Goal: Task Accomplishment & Management: Use online tool/utility

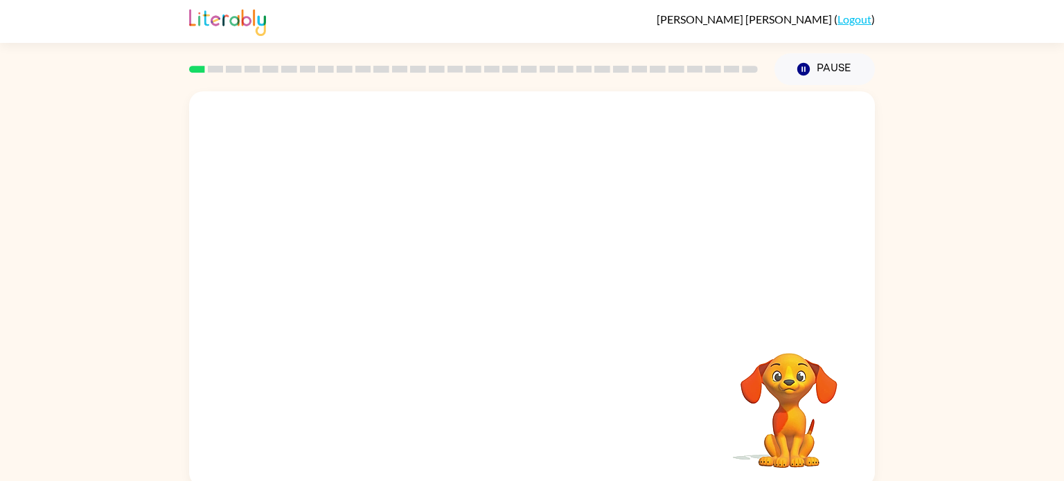
click at [707, 130] on video "Your browser must support playing .mp4 files to use Literably. Please try using…" at bounding box center [532, 207] width 686 height 233
click at [510, 299] on button "button" at bounding box center [532, 296] width 89 height 51
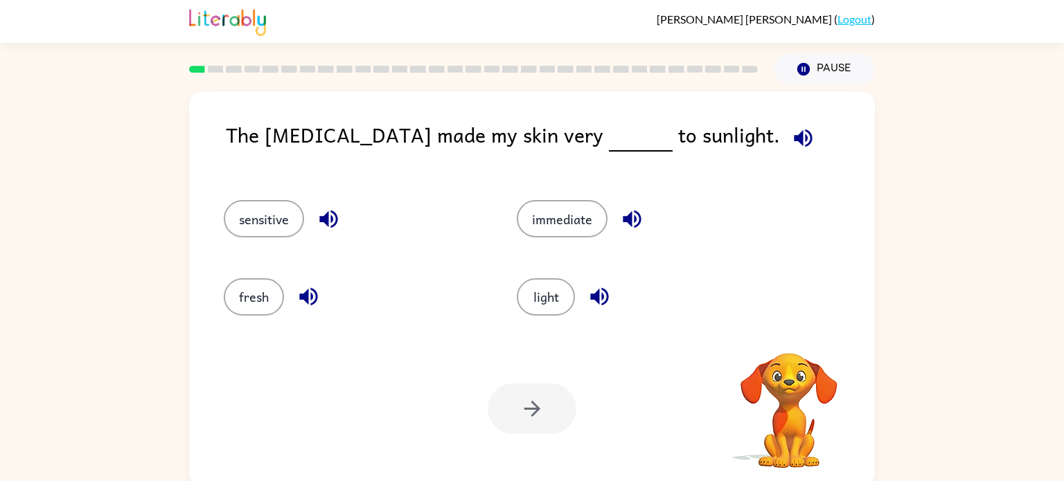
click at [794, 139] on icon "button" at bounding box center [803, 138] width 18 height 18
click at [296, 215] on button "sensitive" at bounding box center [264, 218] width 80 height 37
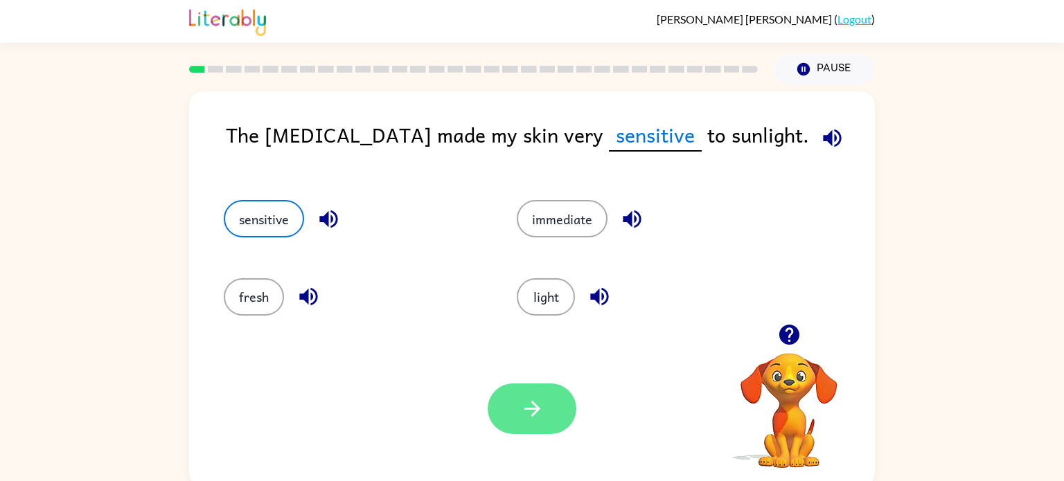
click at [534, 396] on button "button" at bounding box center [532, 409] width 89 height 51
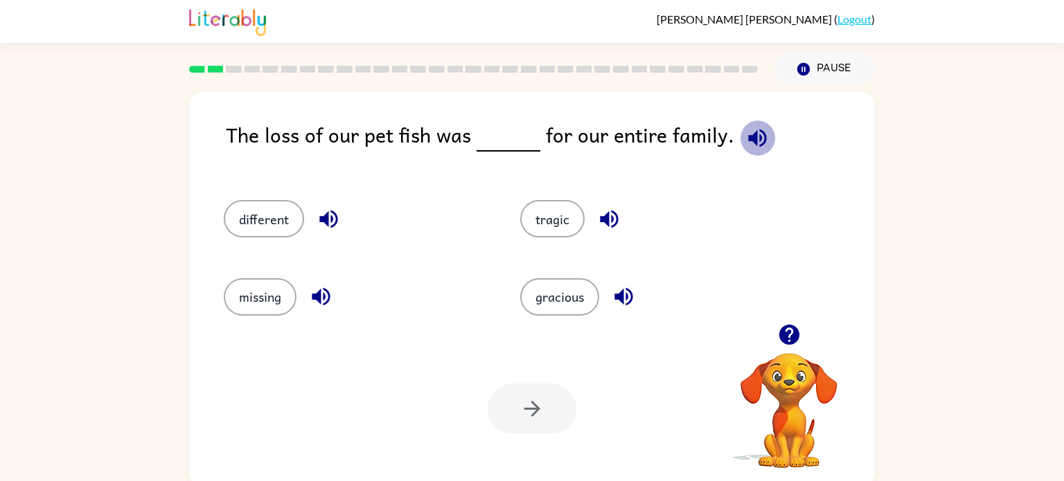
click at [748, 137] on icon "button" at bounding box center [757, 138] width 18 height 18
click at [569, 199] on div "tragic" at bounding box center [642, 213] width 296 height 78
click at [567, 204] on button "tragic" at bounding box center [552, 218] width 64 height 37
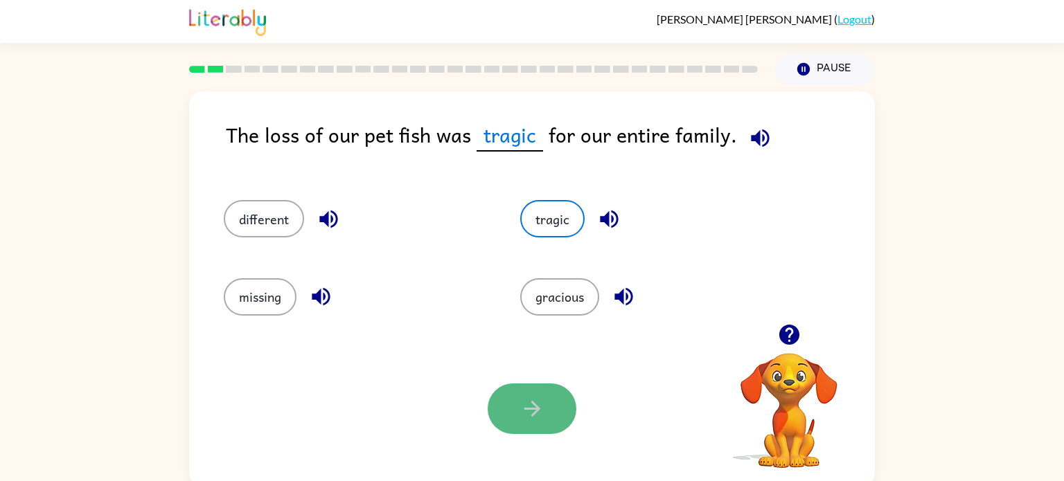
click at [512, 408] on button "button" at bounding box center [532, 409] width 89 height 51
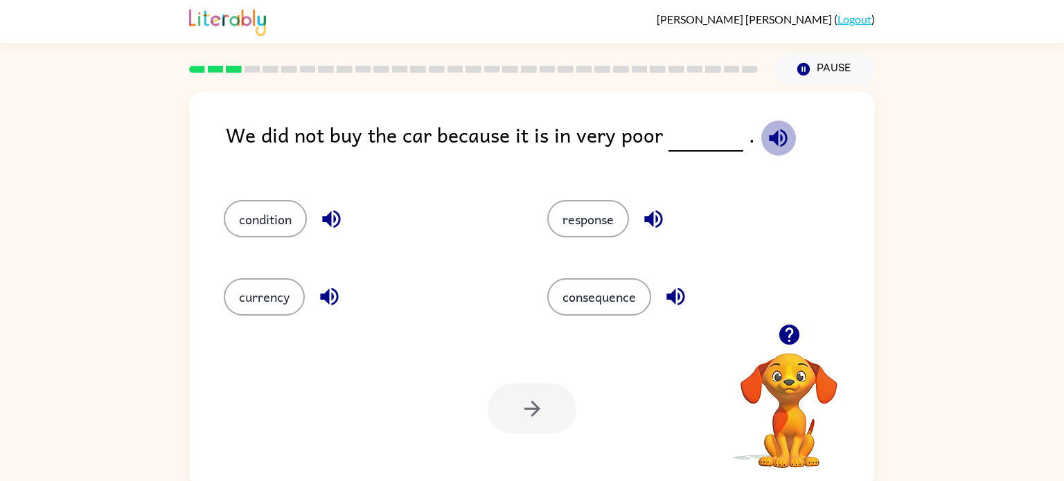
click at [769, 139] on icon "button" at bounding box center [778, 138] width 18 height 18
click at [678, 293] on icon "button" at bounding box center [676, 297] width 24 height 24
click at [648, 224] on icon "button" at bounding box center [653, 219] width 24 height 24
click at [339, 216] on icon "button" at bounding box center [331, 220] width 18 height 18
click at [323, 290] on icon "button" at bounding box center [329, 297] width 24 height 24
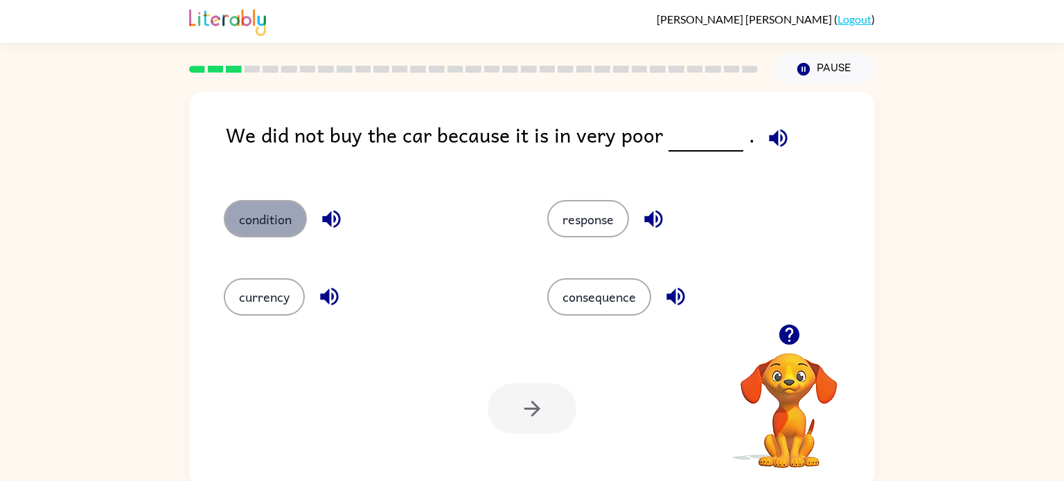
click at [302, 211] on button "condition" at bounding box center [265, 218] width 83 height 37
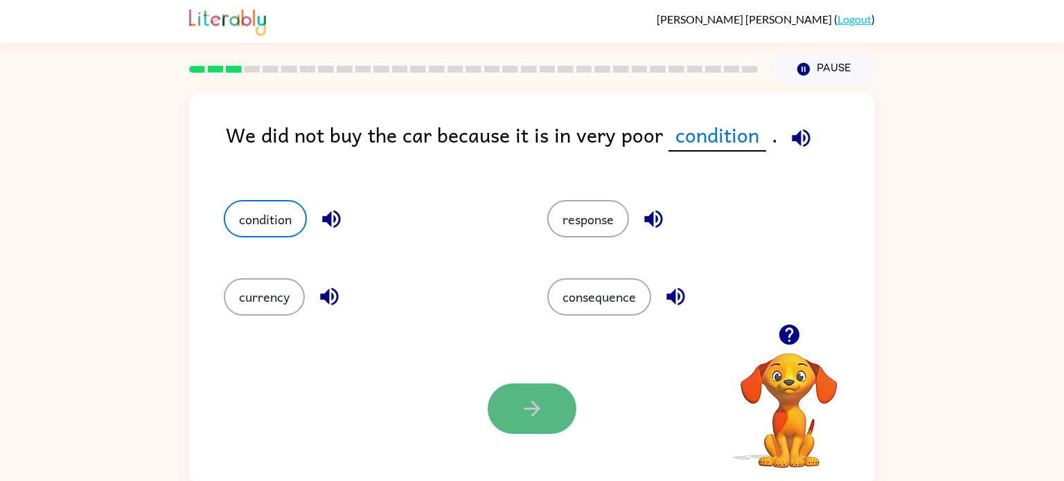
click at [507, 425] on button "button" at bounding box center [532, 409] width 89 height 51
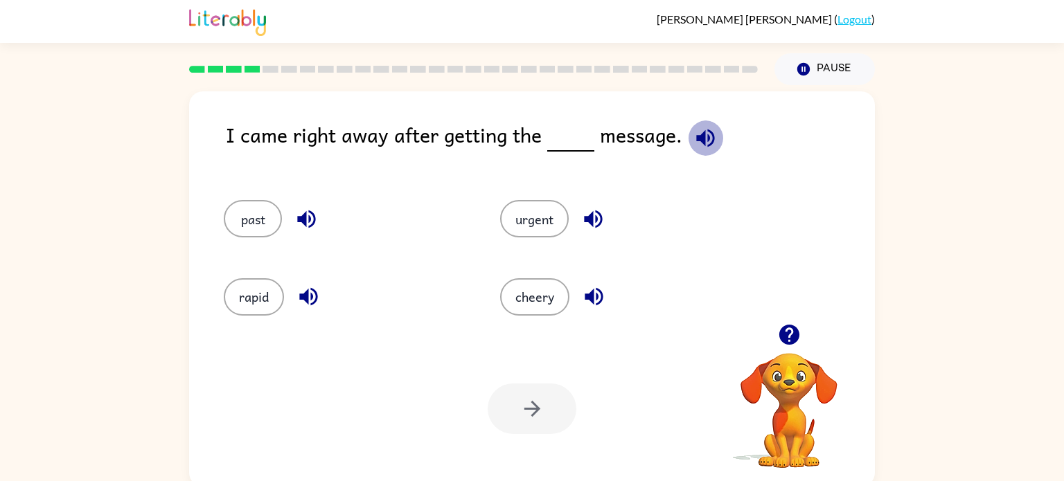
click at [705, 135] on icon "button" at bounding box center [705, 138] width 24 height 24
click at [314, 291] on icon "button" at bounding box center [308, 297] width 18 height 18
click at [596, 292] on icon "button" at bounding box center [594, 297] width 24 height 24
click at [596, 218] on icon "button" at bounding box center [593, 220] width 18 height 18
click at [311, 220] on icon "button" at bounding box center [306, 219] width 24 height 24
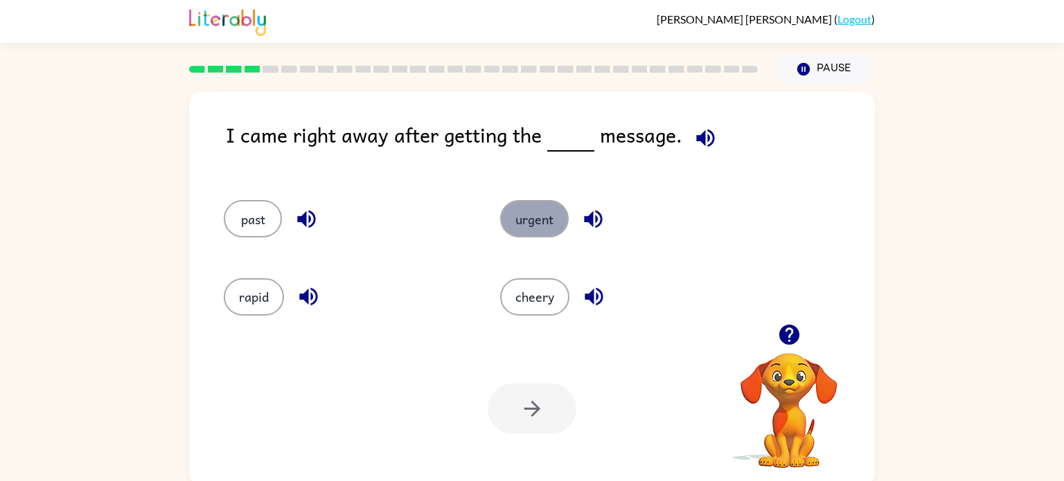
click at [527, 215] on button "urgent" at bounding box center [534, 218] width 69 height 37
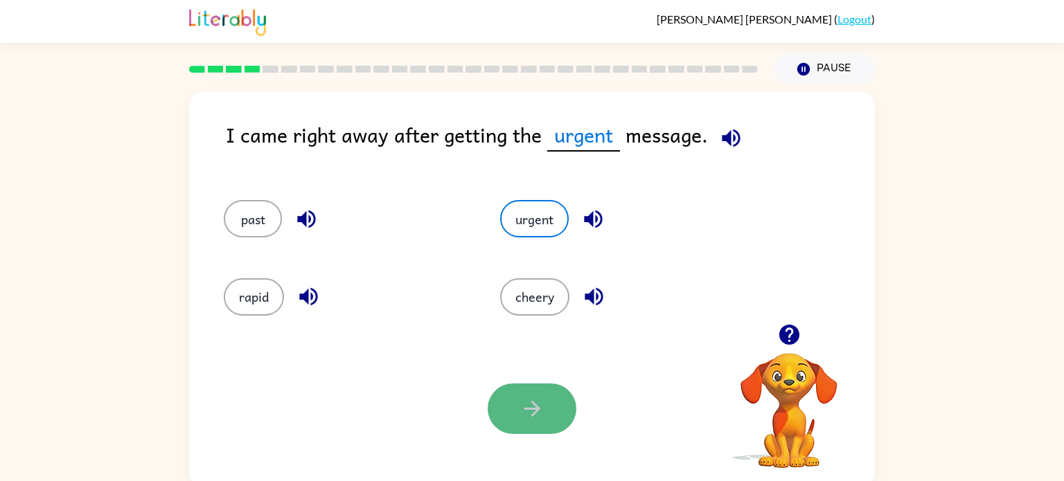
click at [549, 404] on button "button" at bounding box center [532, 409] width 89 height 51
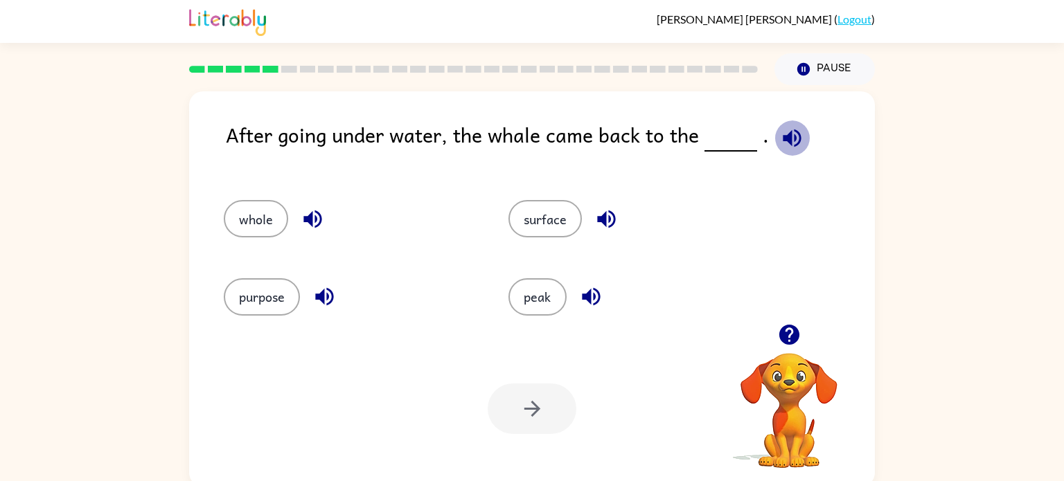
click at [785, 130] on icon "button" at bounding box center [792, 138] width 24 height 24
click at [785, 132] on icon "button" at bounding box center [792, 138] width 24 height 24
click at [608, 220] on icon "button" at bounding box center [606, 220] width 18 height 18
click at [574, 220] on button "surface" at bounding box center [544, 218] width 73 height 37
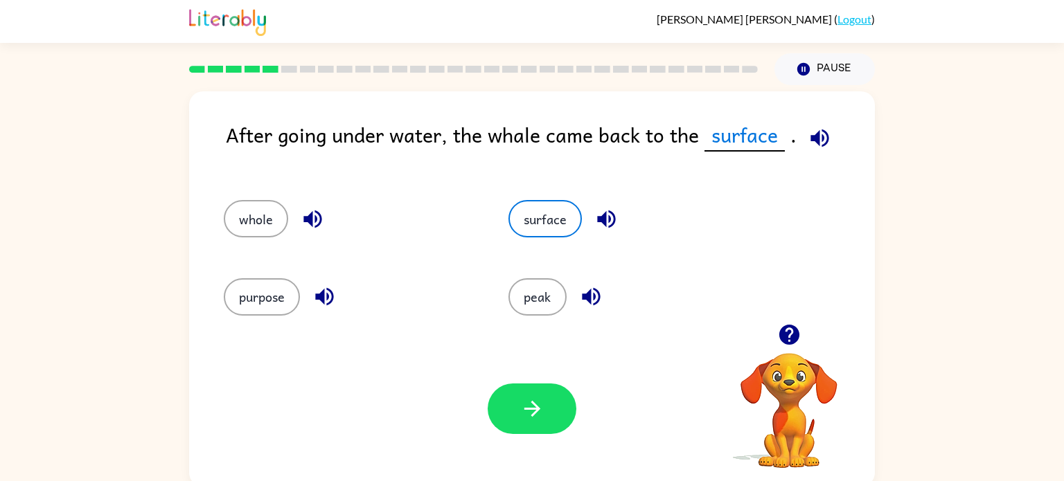
click at [538, 380] on div "Your browser must support playing .mp4 files to use Literably. Please try using…" at bounding box center [532, 409] width 686 height 156
click at [525, 433] on button "button" at bounding box center [532, 409] width 89 height 51
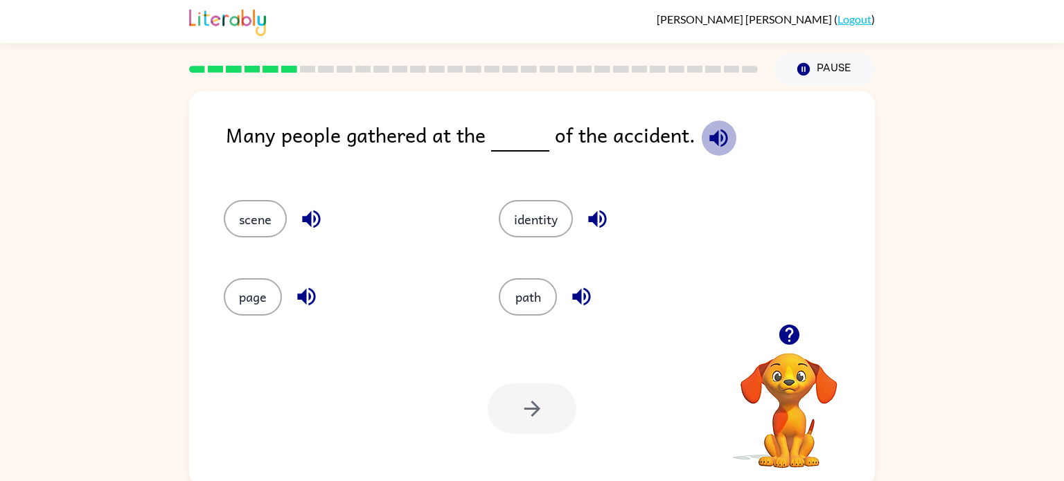
click at [730, 137] on button "button" at bounding box center [718, 138] width 35 height 35
click at [264, 212] on button "scene" at bounding box center [255, 218] width 63 height 37
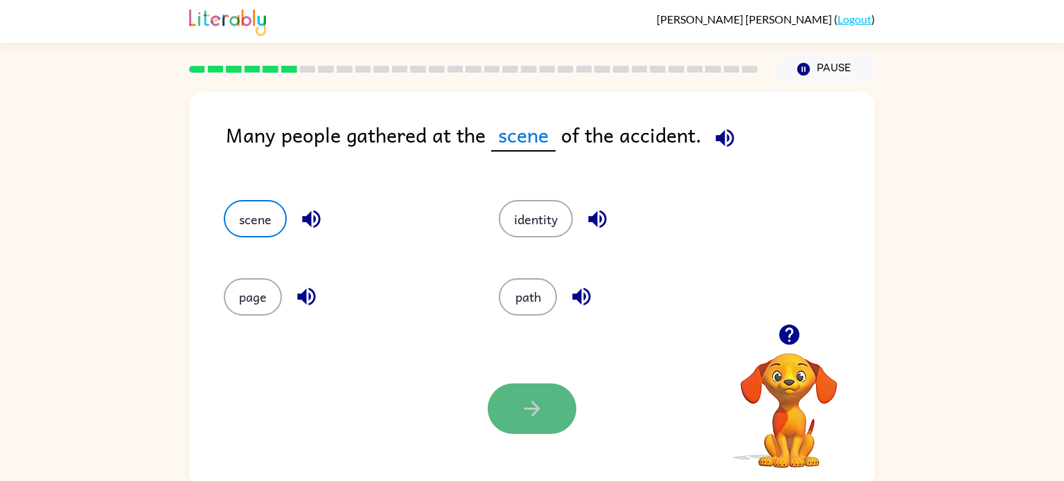
click at [536, 389] on button "button" at bounding box center [532, 409] width 89 height 51
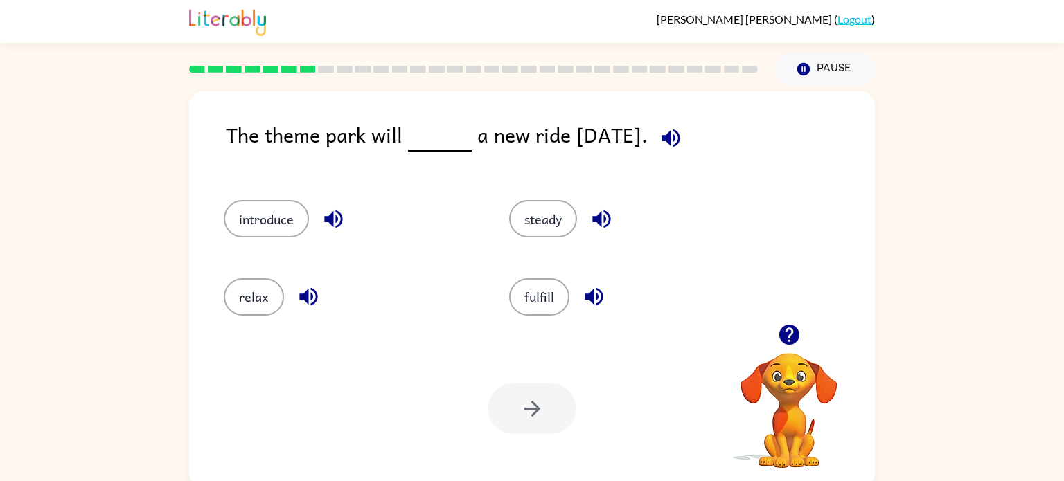
click at [672, 140] on icon "button" at bounding box center [671, 138] width 24 height 24
click at [261, 224] on button "introduce" at bounding box center [266, 218] width 85 height 37
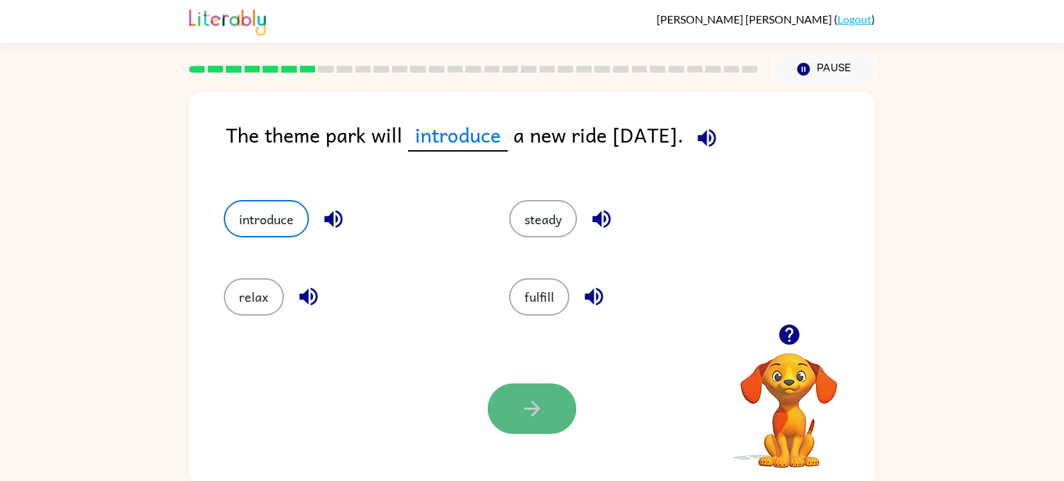
click at [534, 392] on button "button" at bounding box center [532, 409] width 89 height 51
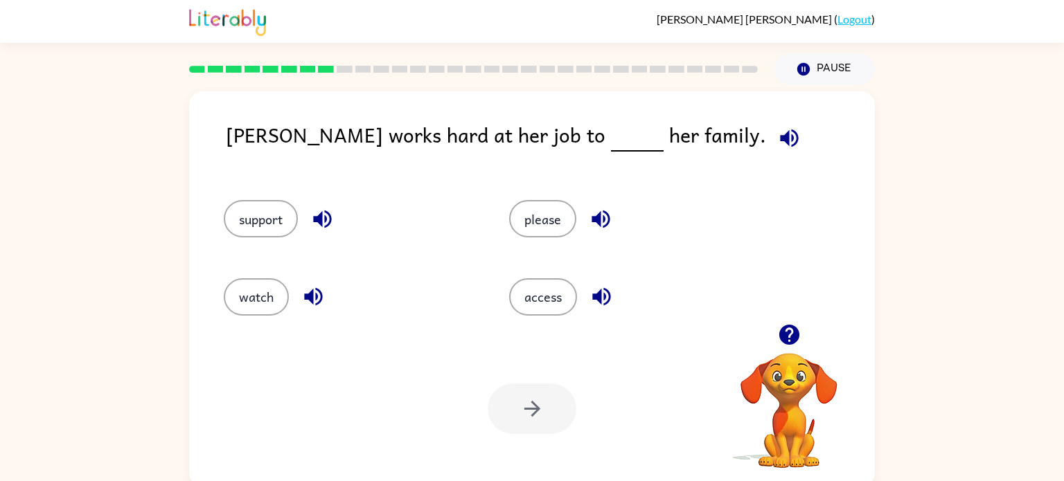
click at [777, 138] on icon "button" at bounding box center [789, 138] width 24 height 24
click at [280, 202] on button "support" at bounding box center [261, 218] width 74 height 37
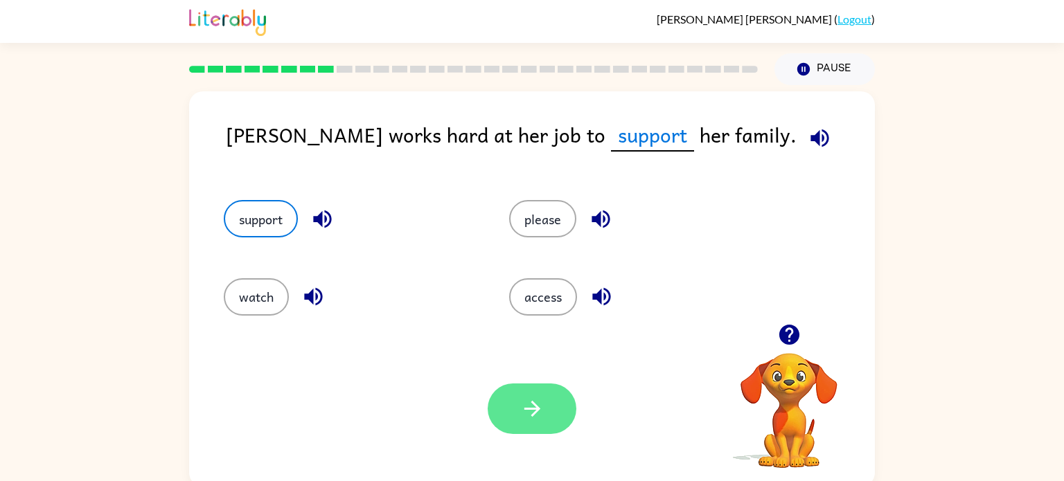
click at [556, 407] on button "button" at bounding box center [532, 409] width 89 height 51
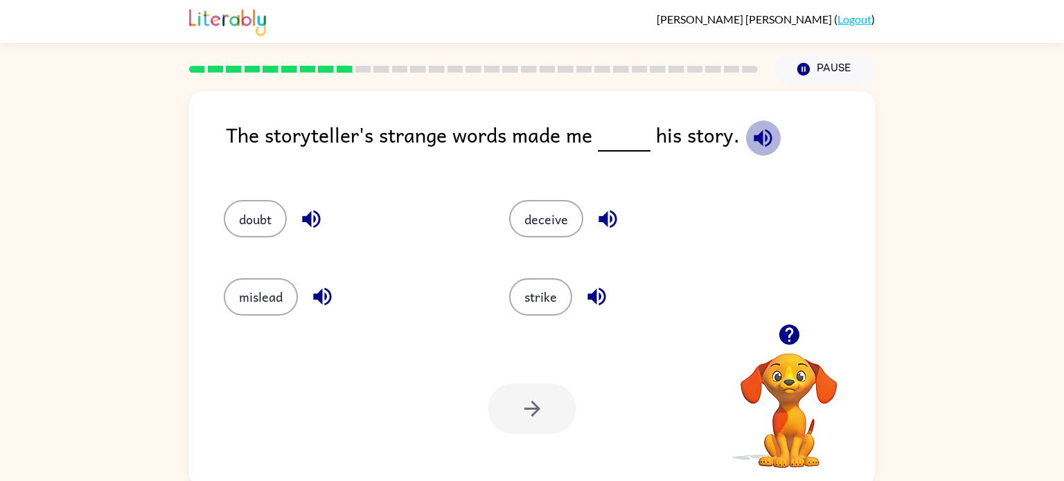
click at [755, 144] on icon "button" at bounding box center [763, 138] width 24 height 24
click at [604, 208] on icon "button" at bounding box center [608, 219] width 24 height 24
click at [592, 294] on icon "button" at bounding box center [596, 297] width 18 height 18
click at [320, 300] on icon "button" at bounding box center [322, 297] width 18 height 18
click at [308, 209] on icon "button" at bounding box center [311, 219] width 24 height 24
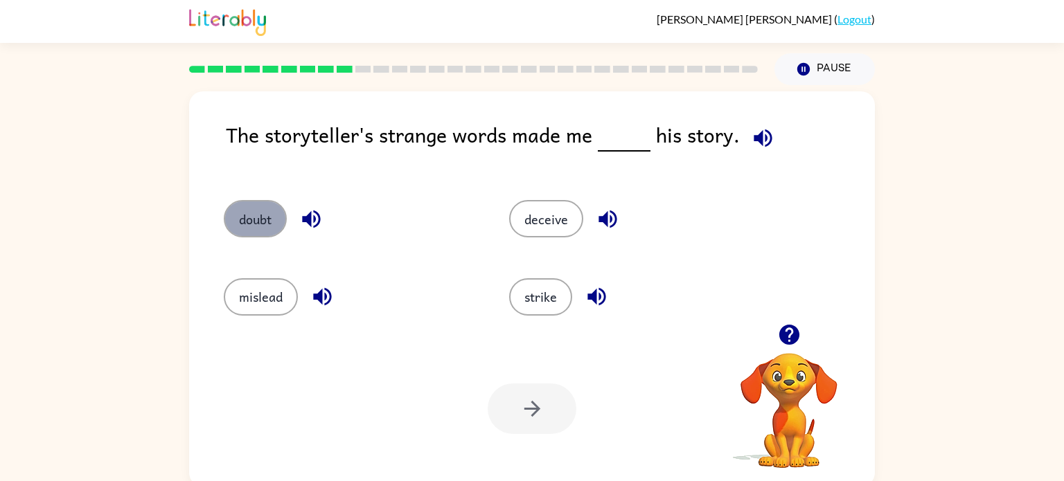
click at [262, 220] on button "doubt" at bounding box center [255, 218] width 63 height 37
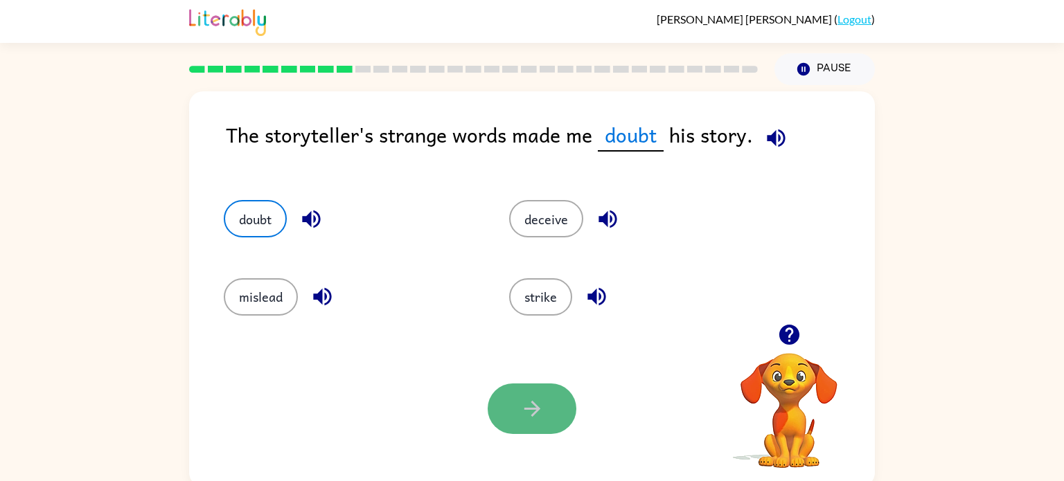
click at [499, 397] on button "button" at bounding box center [532, 409] width 89 height 51
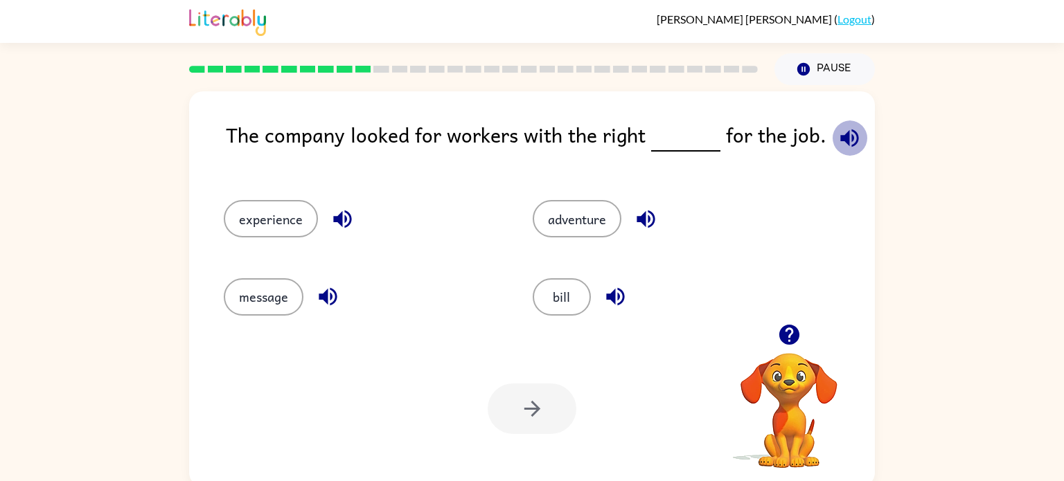
click at [841, 137] on icon "button" at bounding box center [849, 138] width 18 height 18
click at [325, 221] on button "button" at bounding box center [342, 219] width 35 height 35
click at [313, 220] on button "experience" at bounding box center [271, 218] width 94 height 37
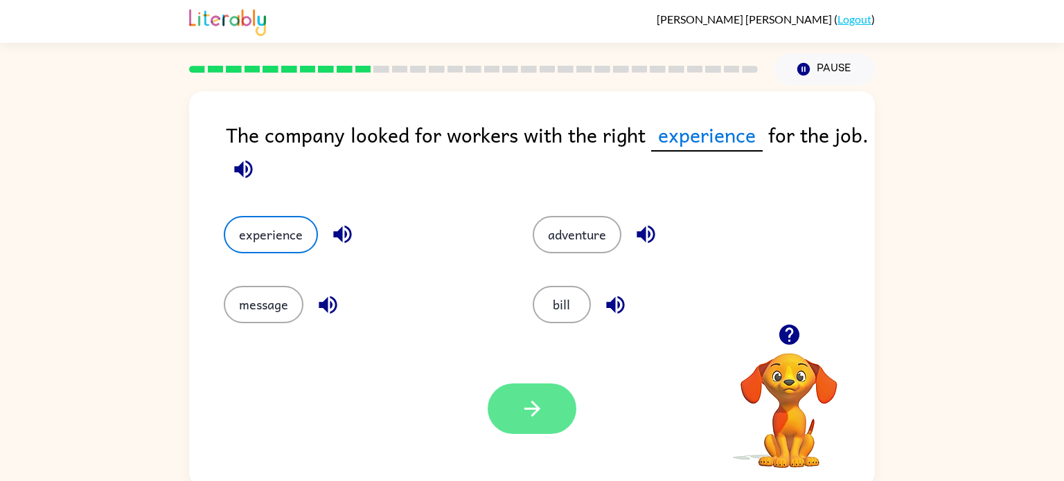
click at [525, 385] on button "button" at bounding box center [532, 409] width 89 height 51
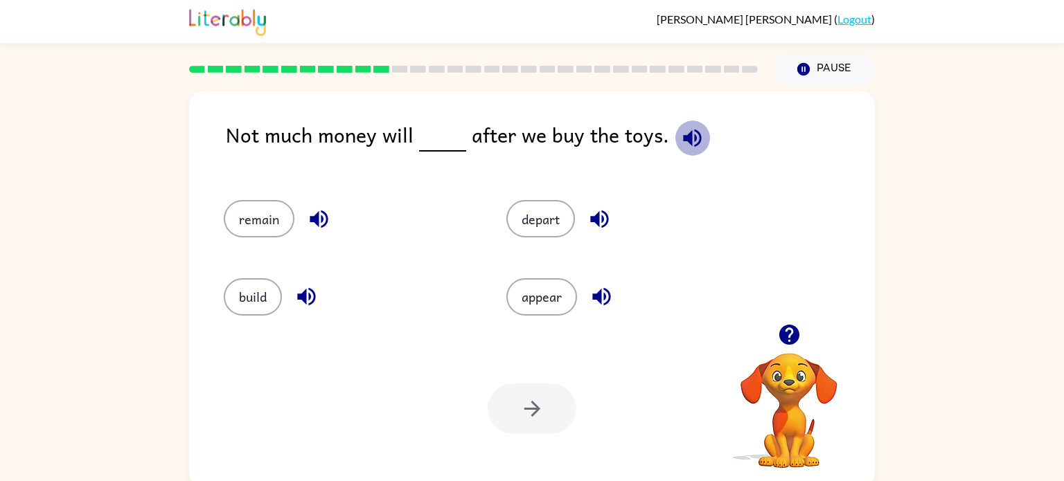
click at [680, 131] on icon "button" at bounding box center [692, 138] width 24 height 24
click at [318, 220] on icon "button" at bounding box center [319, 219] width 24 height 24
click at [265, 229] on button "remain" at bounding box center [259, 218] width 71 height 37
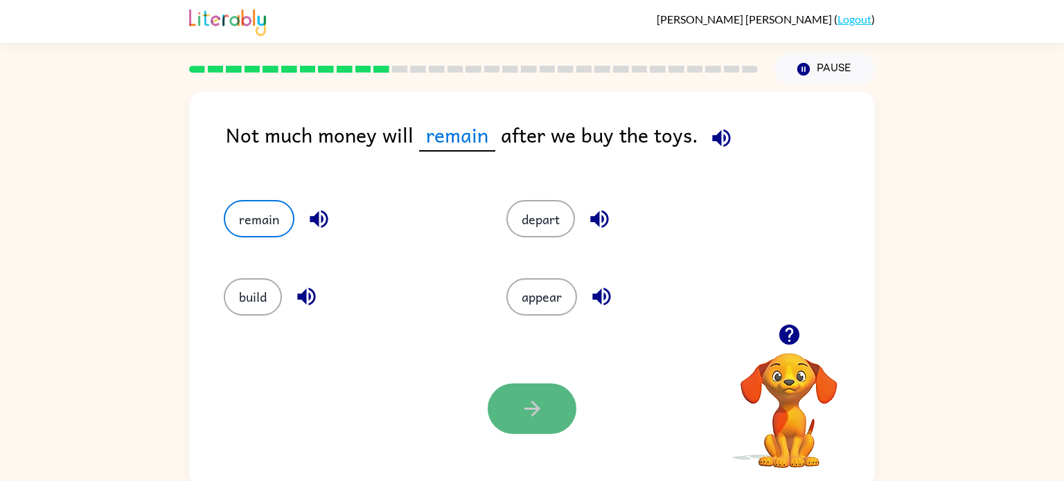
click at [501, 399] on button "button" at bounding box center [532, 409] width 89 height 51
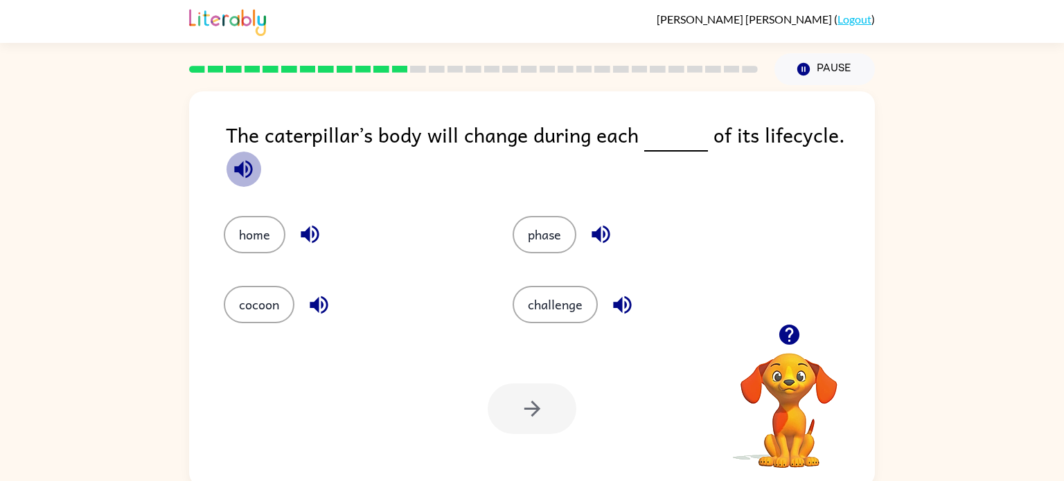
click at [240, 169] on icon "button" at bounding box center [243, 169] width 18 height 18
click at [533, 249] on button "phase" at bounding box center [545, 234] width 64 height 37
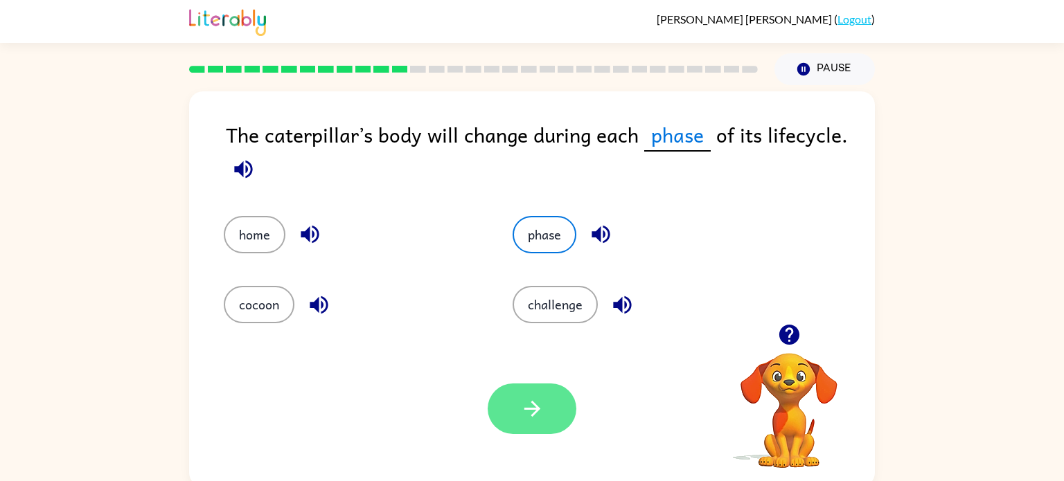
click at [540, 390] on button "button" at bounding box center [532, 409] width 89 height 51
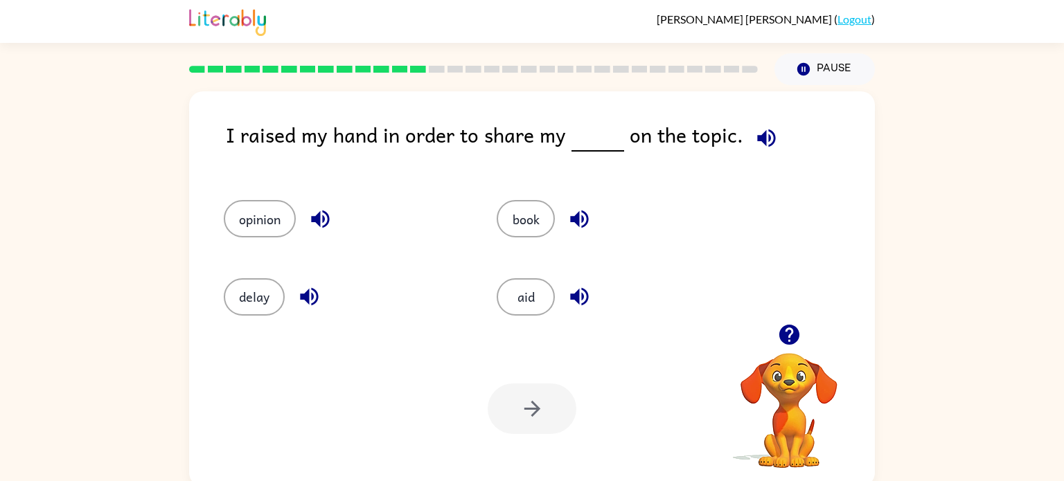
click at [757, 130] on icon "button" at bounding box center [766, 138] width 24 height 24
click at [572, 296] on icon "button" at bounding box center [579, 297] width 18 height 18
click at [310, 291] on icon "button" at bounding box center [309, 297] width 24 height 24
click at [315, 217] on icon "button" at bounding box center [320, 220] width 18 height 18
click at [267, 220] on button "opinion" at bounding box center [260, 218] width 72 height 37
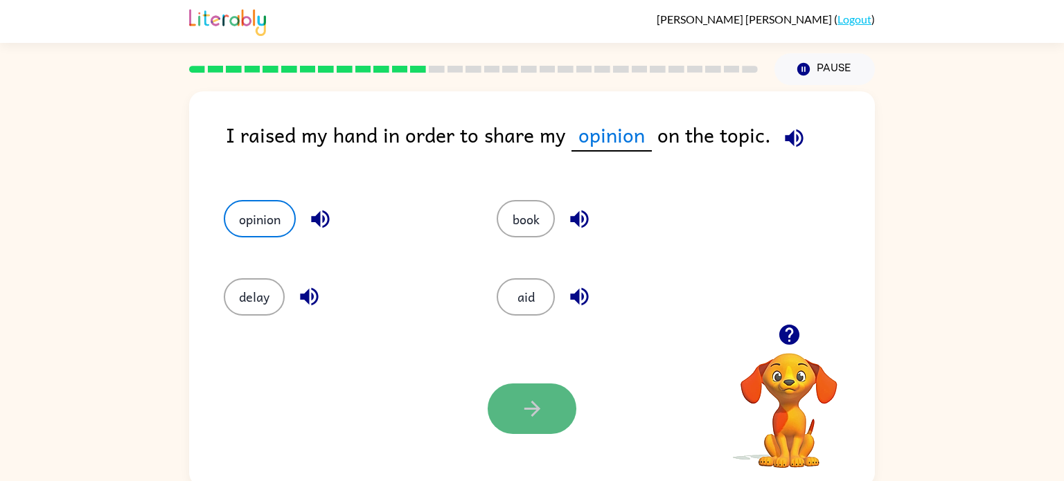
click at [512, 391] on button "button" at bounding box center [532, 409] width 89 height 51
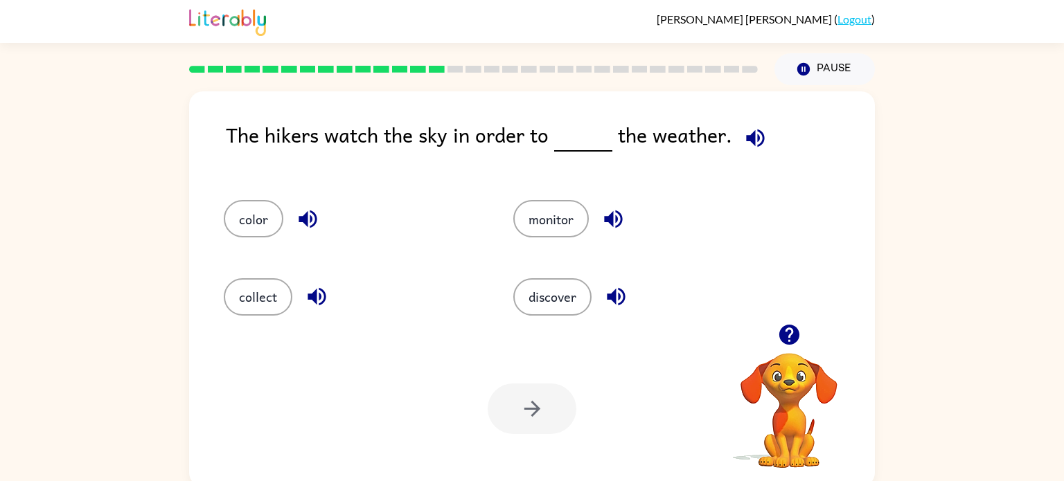
click at [755, 136] on icon "button" at bounding box center [755, 138] width 24 height 24
click at [605, 215] on icon "button" at bounding box center [613, 219] width 24 height 24
click at [615, 292] on icon "button" at bounding box center [616, 297] width 24 height 24
click at [323, 295] on icon "button" at bounding box center [317, 297] width 18 height 18
click at [301, 227] on icon "button" at bounding box center [308, 219] width 24 height 24
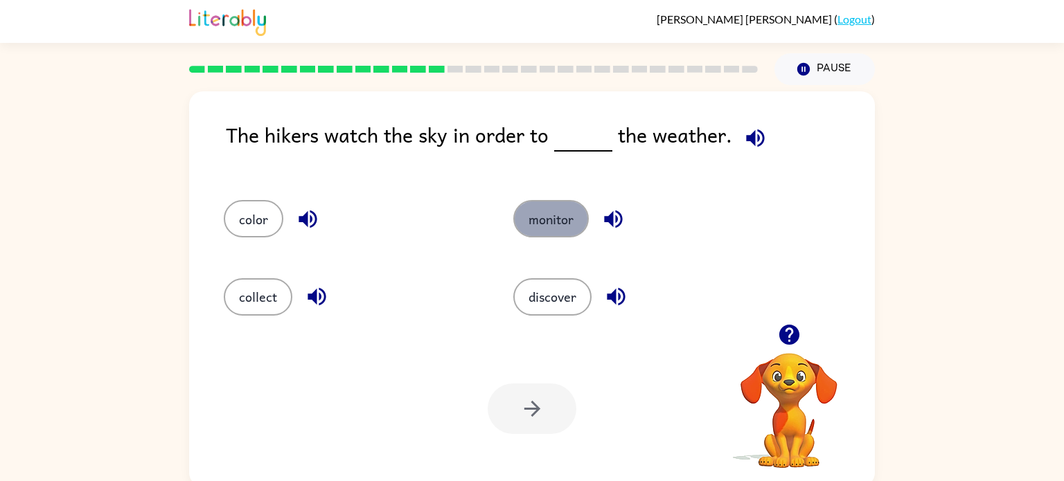
click at [536, 208] on button "monitor" at bounding box center [551, 218] width 76 height 37
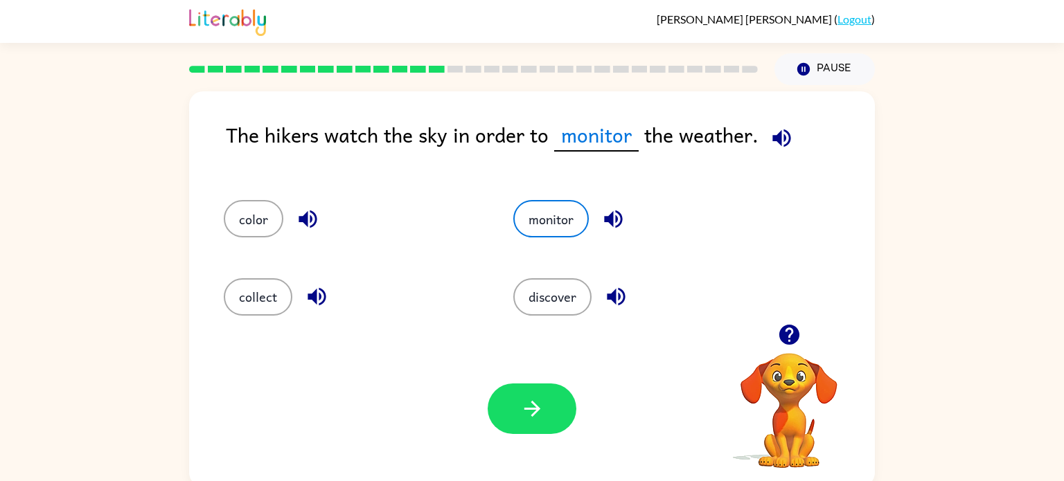
click at [518, 455] on div "Your browser must support playing .mp4 files to use Literably. Please try using…" at bounding box center [532, 409] width 686 height 156
click at [526, 339] on div "Your browser must support playing .mp4 files to use Literably. Please try using…" at bounding box center [532, 409] width 686 height 156
click at [531, 432] on button "button" at bounding box center [532, 409] width 89 height 51
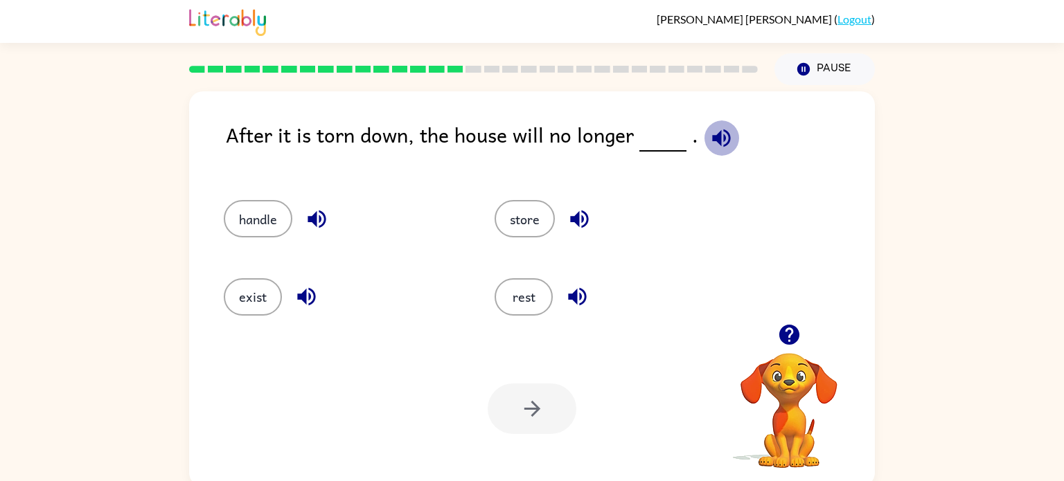
click at [723, 146] on icon "button" at bounding box center [721, 138] width 24 height 24
click at [719, 145] on icon "button" at bounding box center [721, 138] width 18 height 18
click at [709, 136] on icon "button" at bounding box center [721, 138] width 24 height 24
click at [585, 218] on icon "button" at bounding box center [579, 219] width 24 height 24
click at [574, 301] on icon "button" at bounding box center [577, 297] width 18 height 18
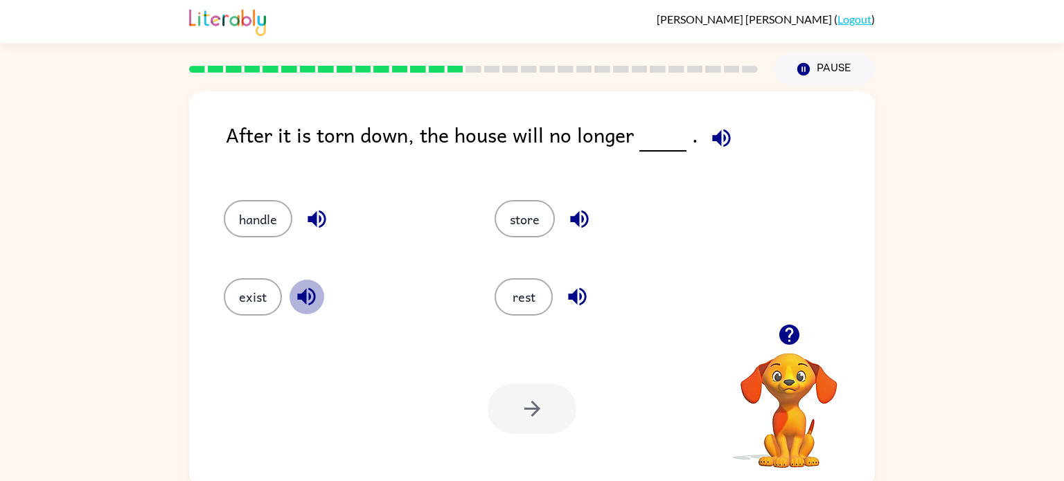
click at [310, 296] on icon "button" at bounding box center [306, 297] width 18 height 18
click at [307, 215] on icon "button" at bounding box center [317, 219] width 24 height 24
click at [265, 287] on button "exist" at bounding box center [253, 296] width 58 height 37
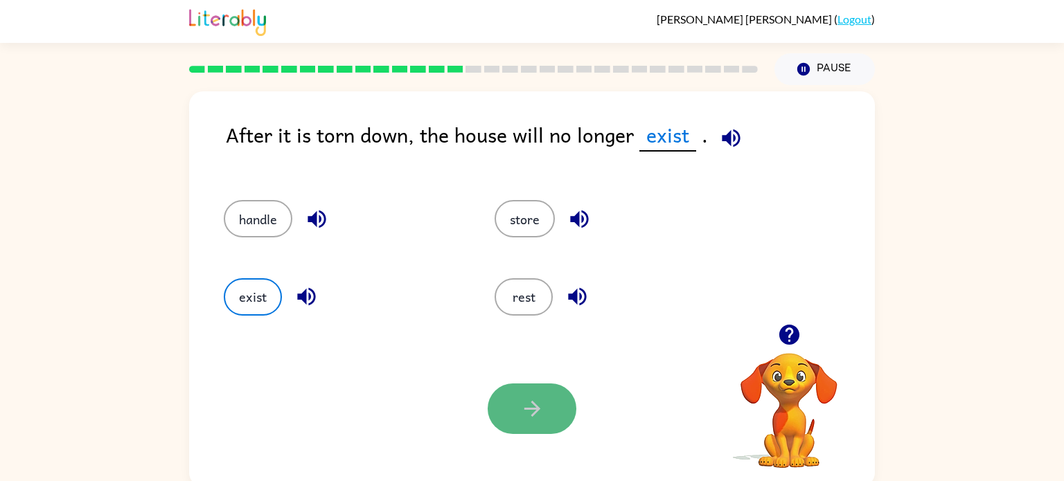
click at [531, 414] on icon "button" at bounding box center [532, 409] width 24 height 24
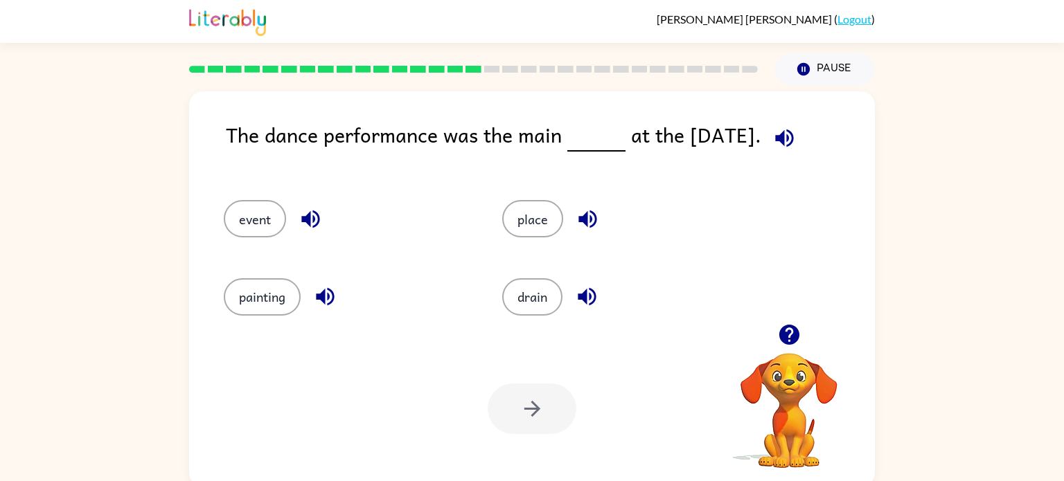
click at [793, 137] on icon "button" at bounding box center [784, 138] width 18 height 18
click at [249, 217] on button "event" at bounding box center [255, 218] width 62 height 37
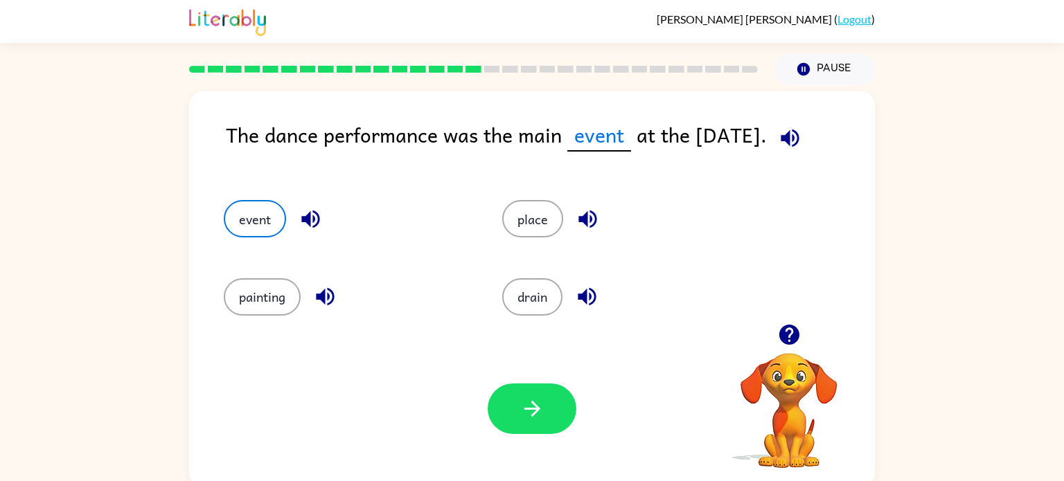
click at [540, 383] on div "Your browser must support playing .mp4 files to use Literably. Please try using…" at bounding box center [532, 409] width 686 height 156
click at [548, 394] on button "button" at bounding box center [532, 409] width 89 height 51
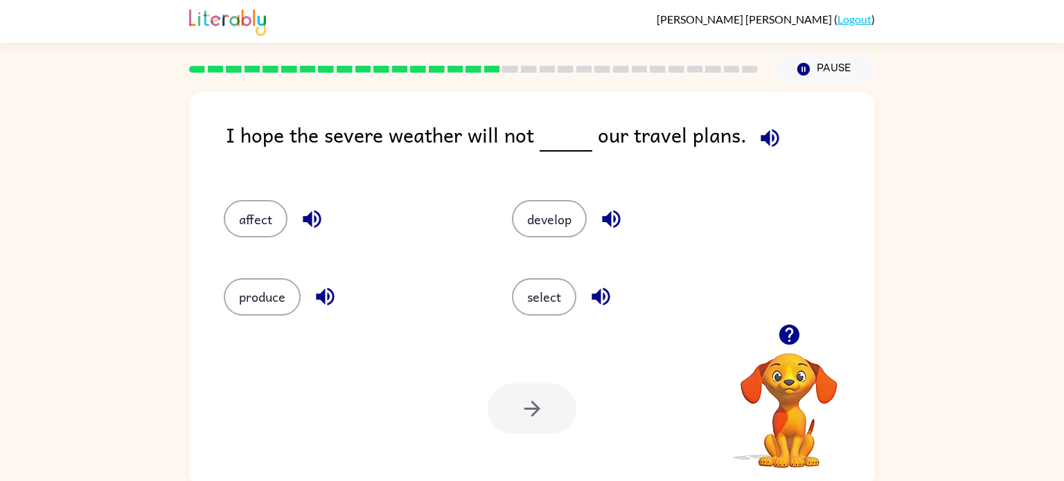
click at [758, 144] on icon "button" at bounding box center [770, 138] width 24 height 24
click at [300, 218] on icon "button" at bounding box center [312, 219] width 24 height 24
click at [601, 206] on button "button" at bounding box center [611, 219] width 35 height 35
click at [592, 299] on icon "button" at bounding box center [601, 297] width 18 height 18
click at [314, 299] on icon "button" at bounding box center [325, 297] width 24 height 24
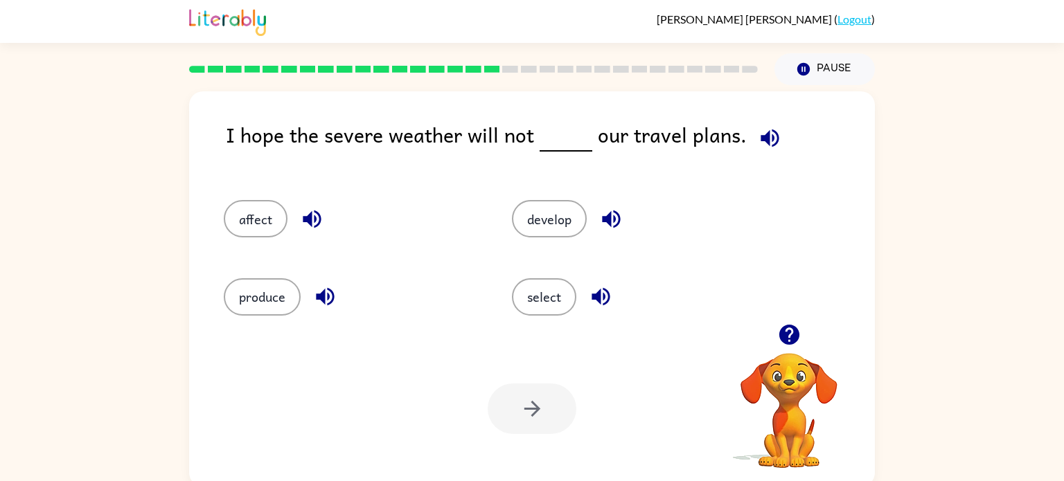
click at [197, 114] on div "I hope the severe weather will not our travel plans. affect develop produce sel…" at bounding box center [532, 289] width 686 height 396
click at [223, 162] on div "I hope the severe weather will not our travel plans. affect develop produce sel…" at bounding box center [532, 289] width 686 height 396
click at [263, 220] on button "affect" at bounding box center [256, 218] width 64 height 37
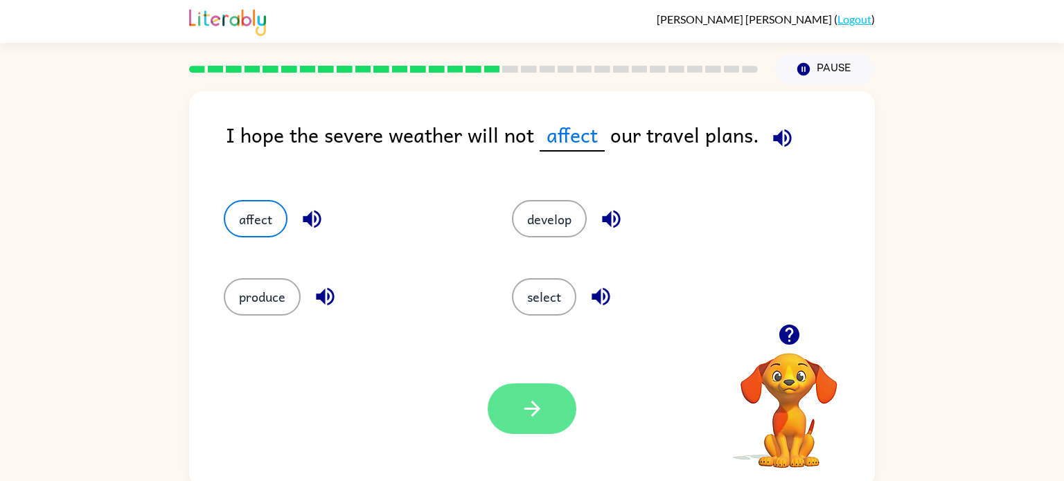
click at [523, 395] on button "button" at bounding box center [532, 409] width 89 height 51
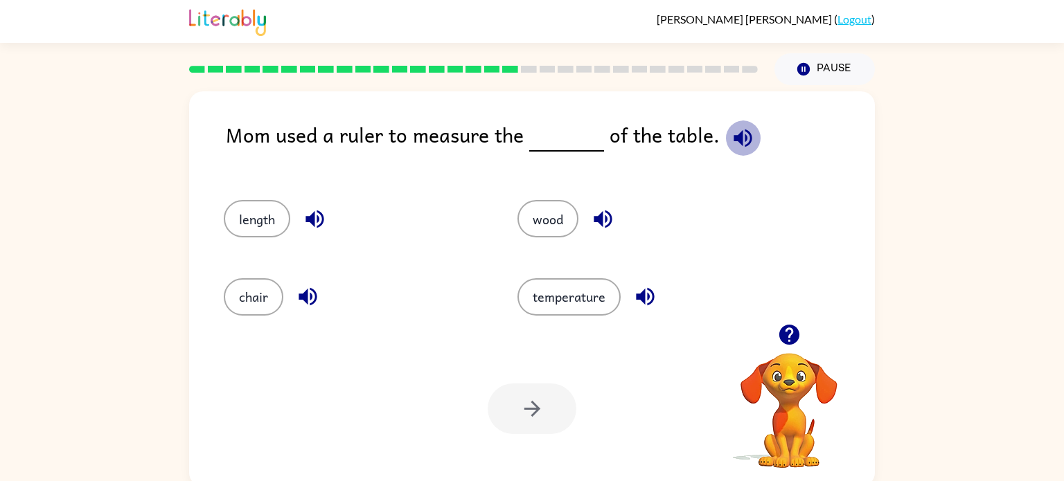
click at [736, 142] on icon "button" at bounding box center [743, 138] width 24 height 24
click at [277, 215] on button "length" at bounding box center [257, 218] width 66 height 37
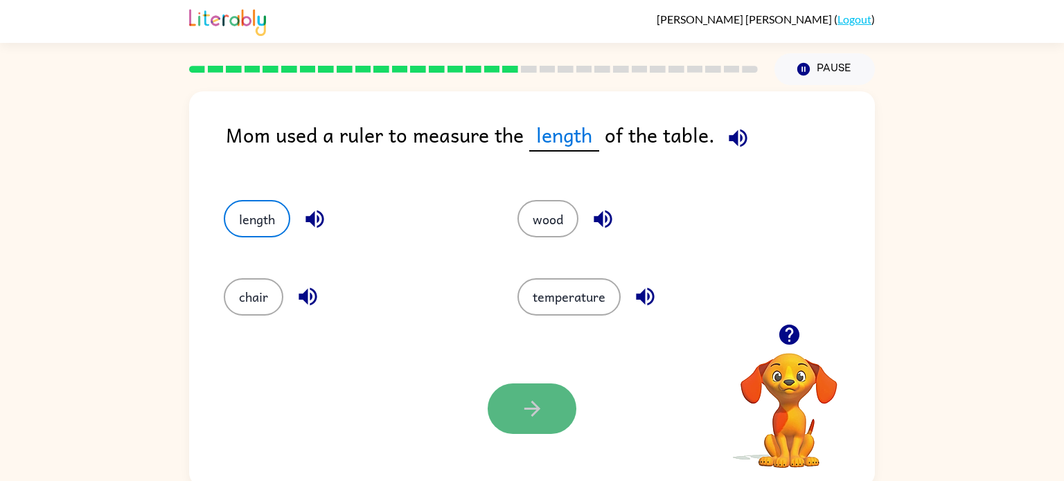
click at [513, 408] on button "button" at bounding box center [532, 409] width 89 height 51
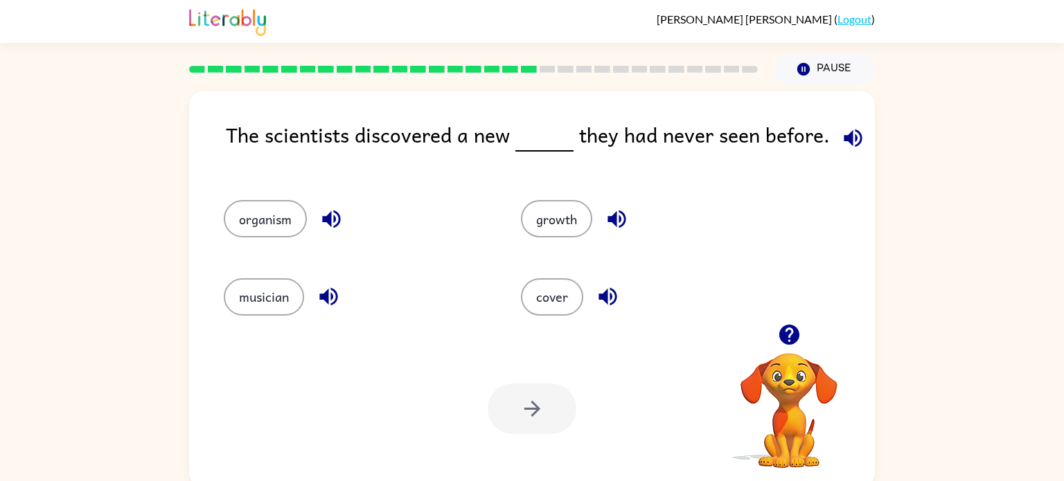
click at [844, 139] on icon "button" at bounding box center [853, 138] width 18 height 18
click at [596, 294] on icon "button" at bounding box center [608, 297] width 24 height 24
click at [336, 217] on icon "button" at bounding box center [331, 219] width 24 height 24
click at [330, 294] on icon "button" at bounding box center [329, 297] width 24 height 24
click at [324, 217] on icon "button" at bounding box center [331, 220] width 18 height 18
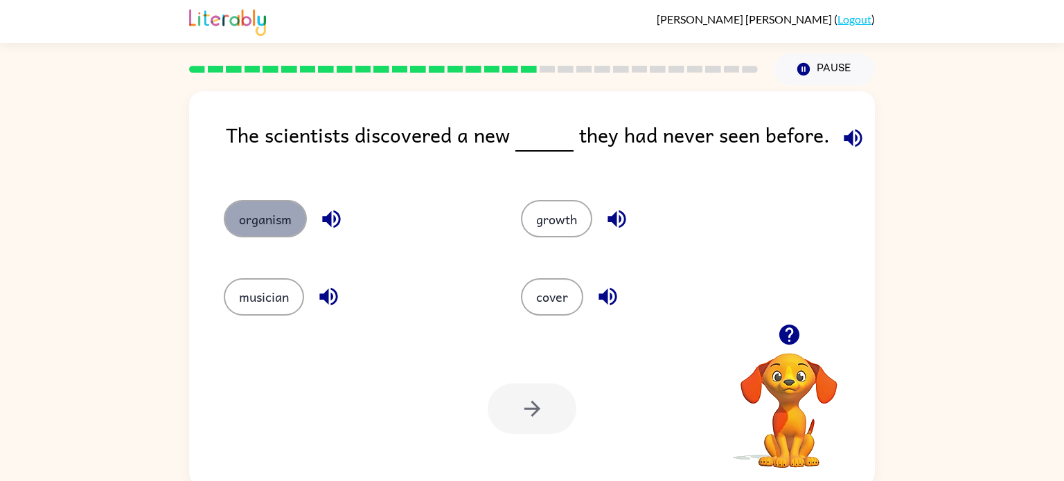
click at [297, 212] on button "organism" at bounding box center [265, 218] width 83 height 37
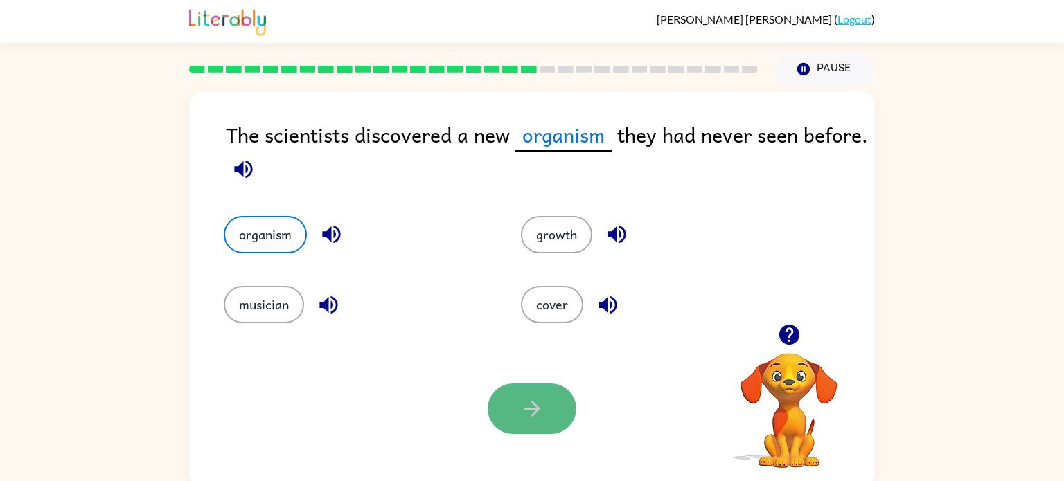
click at [499, 420] on button "button" at bounding box center [532, 409] width 89 height 51
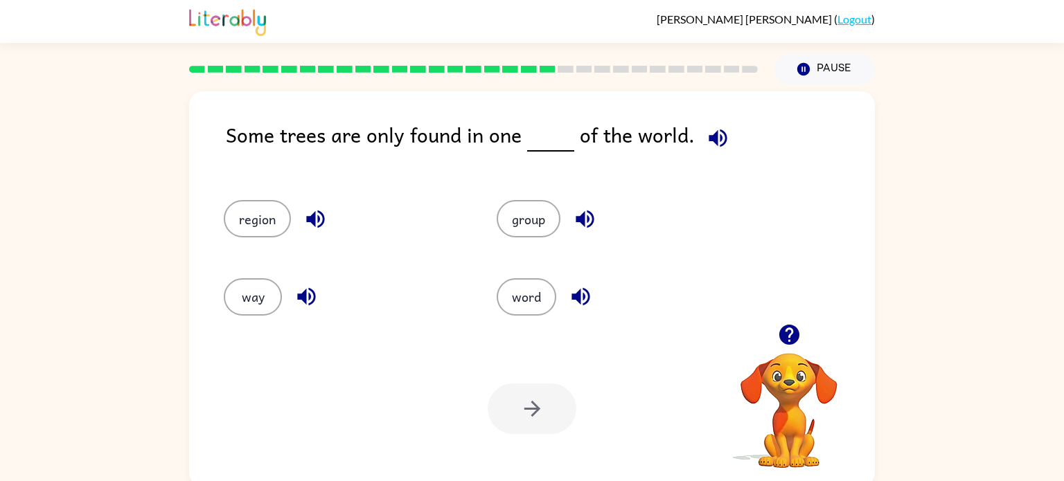
click at [717, 148] on icon "button" at bounding box center [718, 138] width 24 height 24
click at [317, 212] on icon "button" at bounding box center [315, 220] width 18 height 18
click at [589, 214] on icon "button" at bounding box center [585, 220] width 18 height 18
click at [578, 290] on icon "button" at bounding box center [580, 297] width 18 height 18
click at [303, 297] on icon "button" at bounding box center [306, 297] width 18 height 18
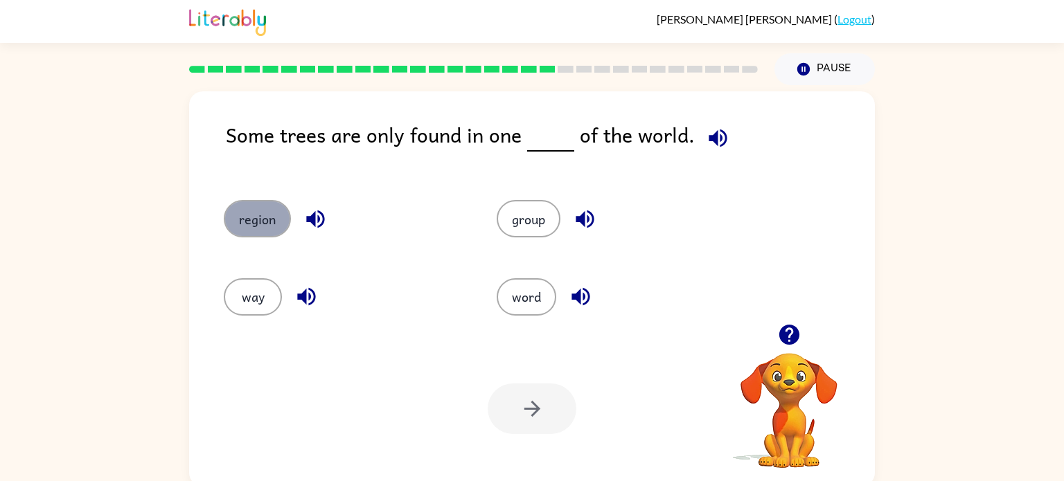
click at [267, 214] on button "region" at bounding box center [257, 218] width 67 height 37
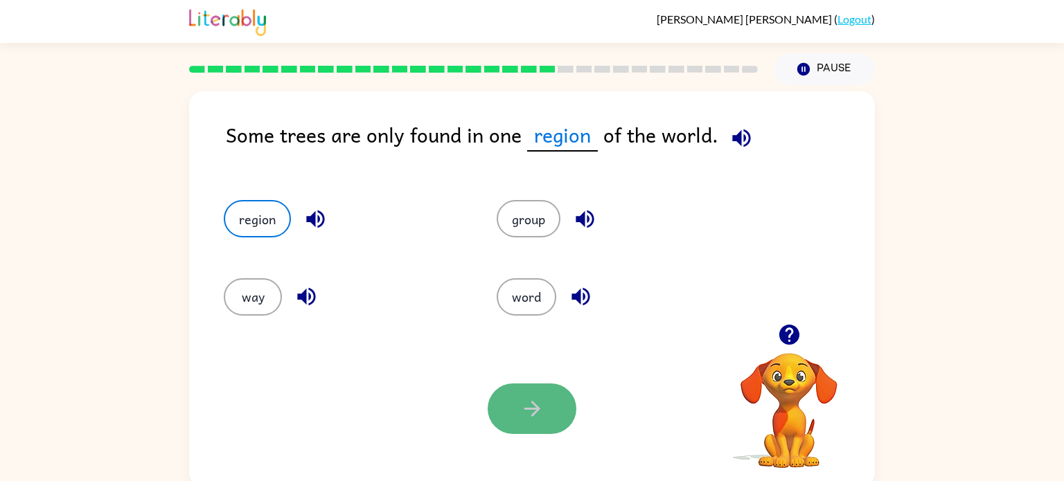
click at [530, 384] on button "button" at bounding box center [532, 409] width 89 height 51
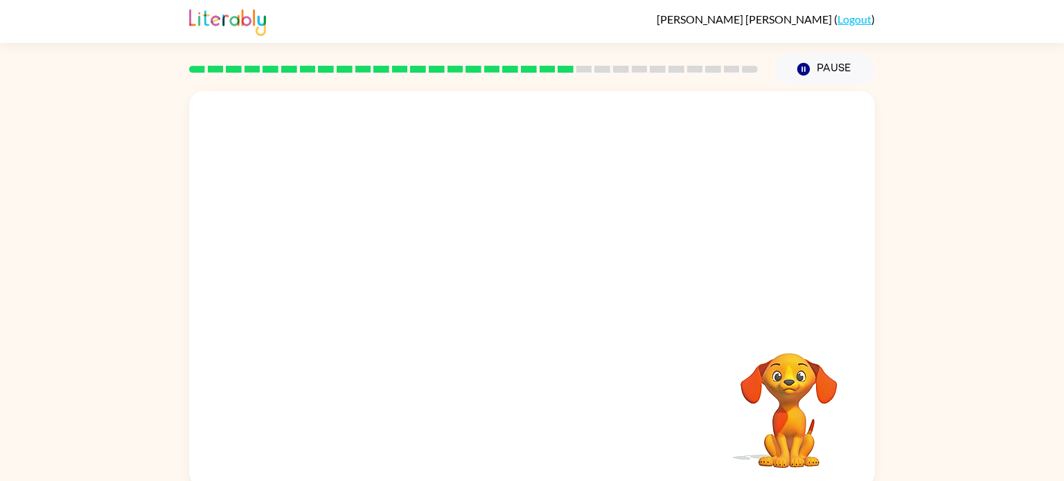
click at [447, 276] on video "Your browser must support playing .mp4 files to use Literably. Please try using…" at bounding box center [532, 207] width 686 height 233
click at [449, 278] on video "Your browser must support playing .mp4 files to use Literably. Please try using…" at bounding box center [532, 207] width 686 height 233
click at [411, 282] on video "Your browser must support playing .mp4 files to use Literably. Please try using…" at bounding box center [532, 207] width 686 height 233
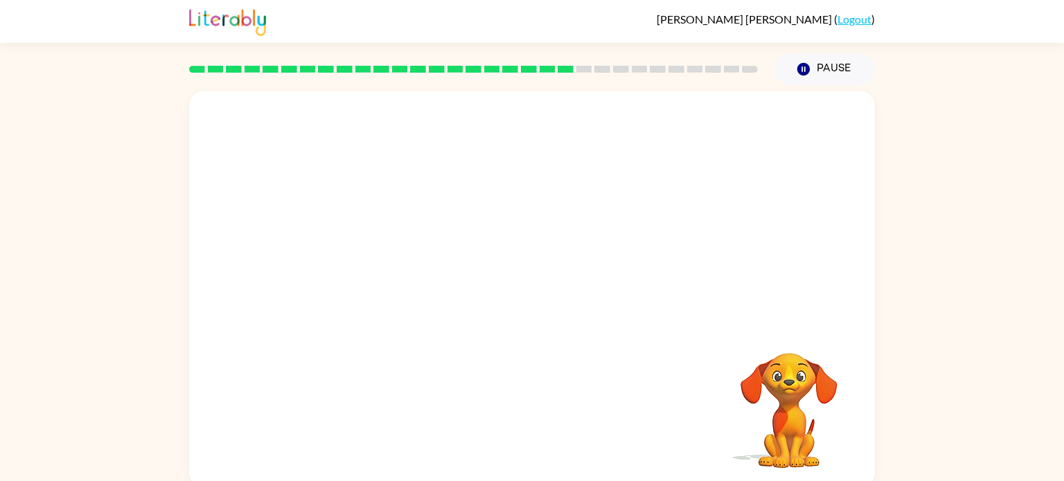
click at [411, 282] on video "Your browser must support playing .mp4 files to use Literably. Please try using…" at bounding box center [532, 207] width 686 height 233
click at [411, 279] on video "Your browser must support playing .mp4 files to use Literably. Please try using…" at bounding box center [532, 207] width 686 height 233
click at [407, 272] on video "Your browser must support playing .mp4 files to use Literably. Please try using…" at bounding box center [532, 207] width 686 height 233
drag, startPoint x: 407, startPoint y: 275, endPoint x: 409, endPoint y: 292, distance: 16.8
click at [409, 292] on video "Your browser must support playing .mp4 files to use Literably. Please try using…" at bounding box center [532, 207] width 686 height 233
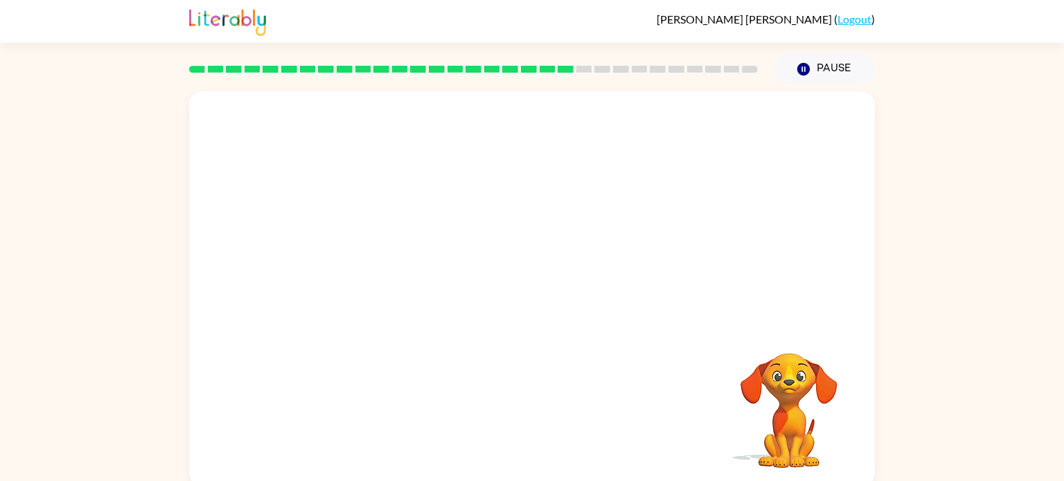
click at [414, 290] on video "Your browser must support playing .mp4 files to use Literably. Please try using…" at bounding box center [532, 207] width 686 height 233
click at [408, 282] on video "Your browser must support playing .mp4 files to use Literably. Please try using…" at bounding box center [532, 207] width 686 height 233
click at [574, 291] on button "button" at bounding box center [532, 296] width 89 height 51
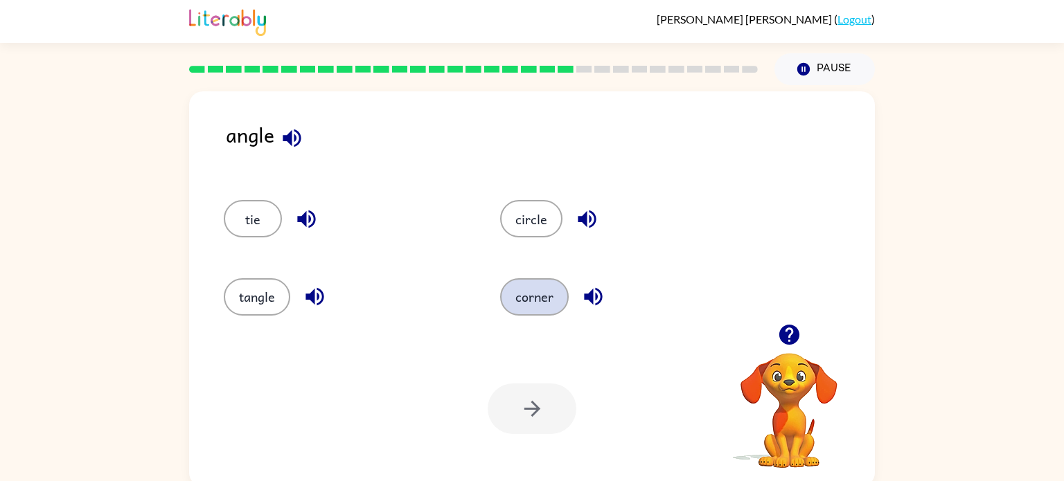
click at [522, 292] on button "corner" at bounding box center [534, 296] width 69 height 37
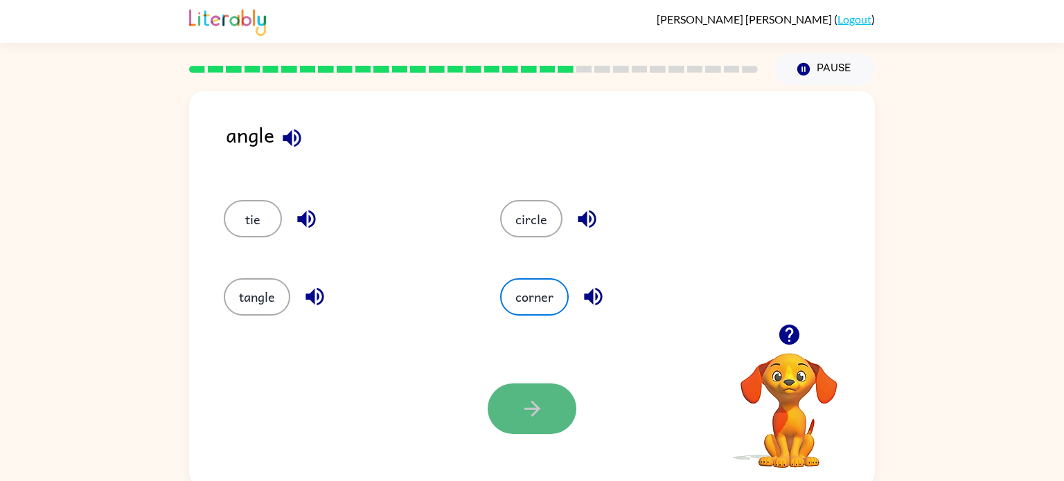
click at [526, 413] on icon "button" at bounding box center [532, 409] width 24 height 24
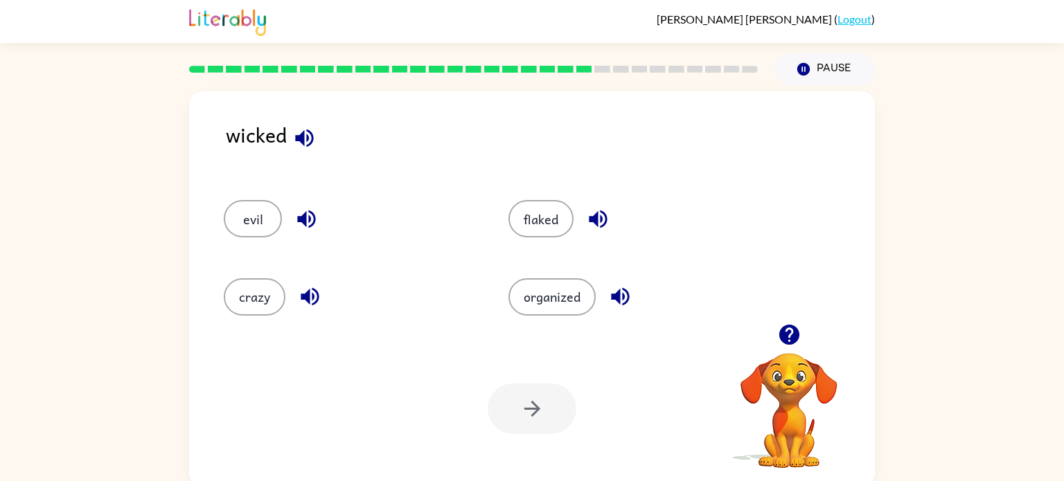
click at [240, 196] on div "evil" at bounding box center [339, 213] width 285 height 78
click at [254, 213] on button "evil" at bounding box center [253, 218] width 58 height 37
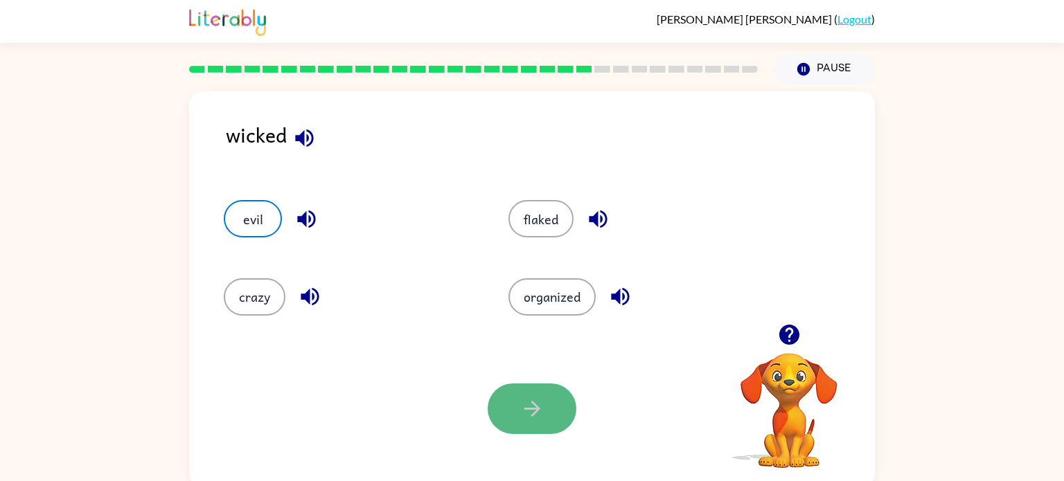
click at [498, 400] on button "button" at bounding box center [532, 409] width 89 height 51
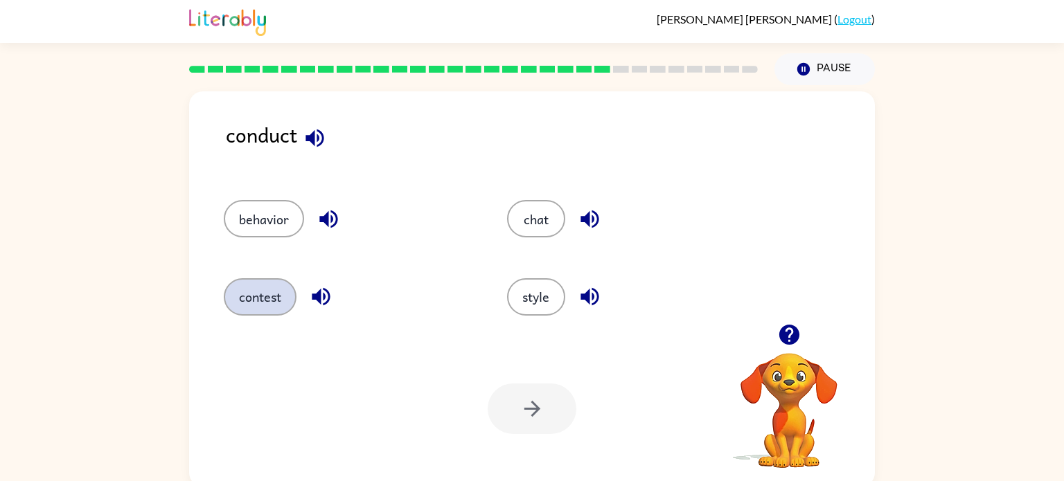
click at [257, 283] on button "contest" at bounding box center [260, 296] width 73 height 37
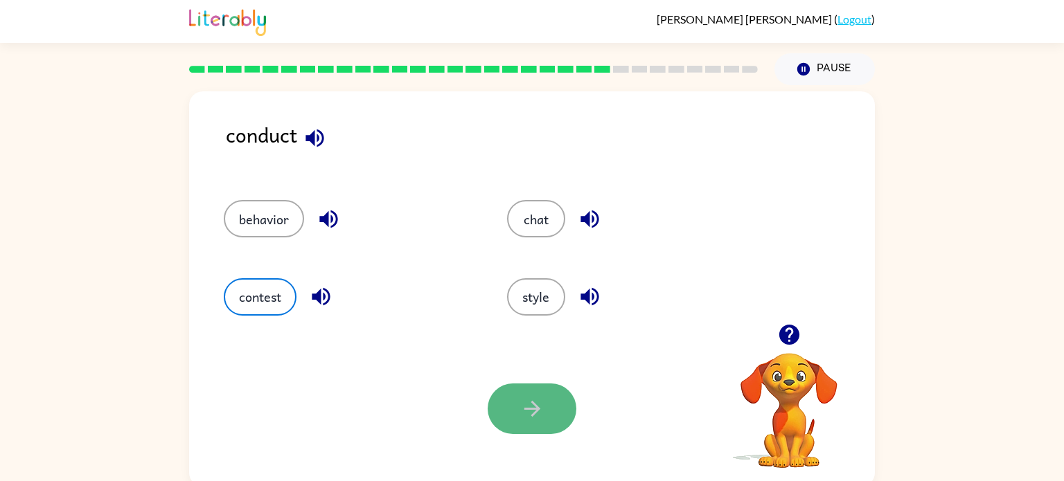
click at [508, 409] on button "button" at bounding box center [532, 409] width 89 height 51
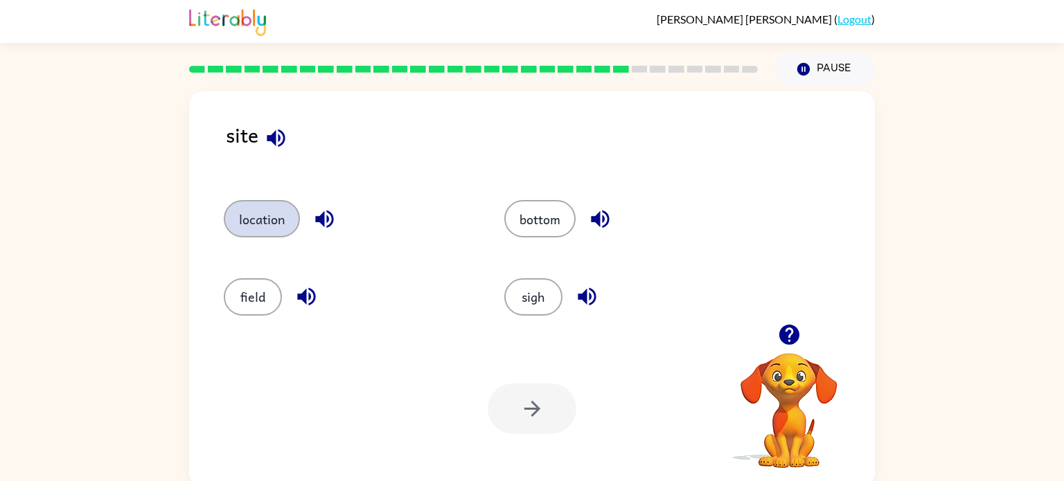
click at [279, 226] on button "location" at bounding box center [262, 218] width 76 height 37
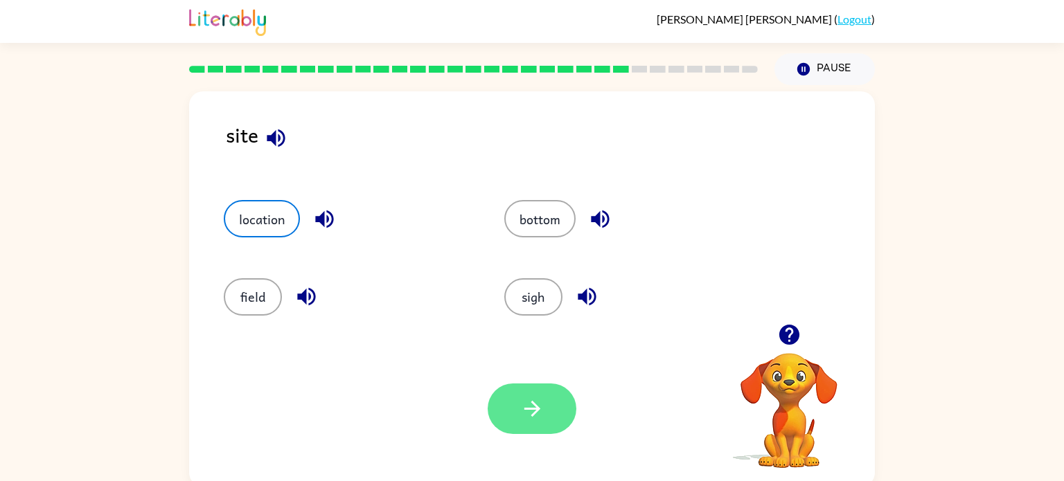
click at [505, 403] on button "button" at bounding box center [532, 409] width 89 height 51
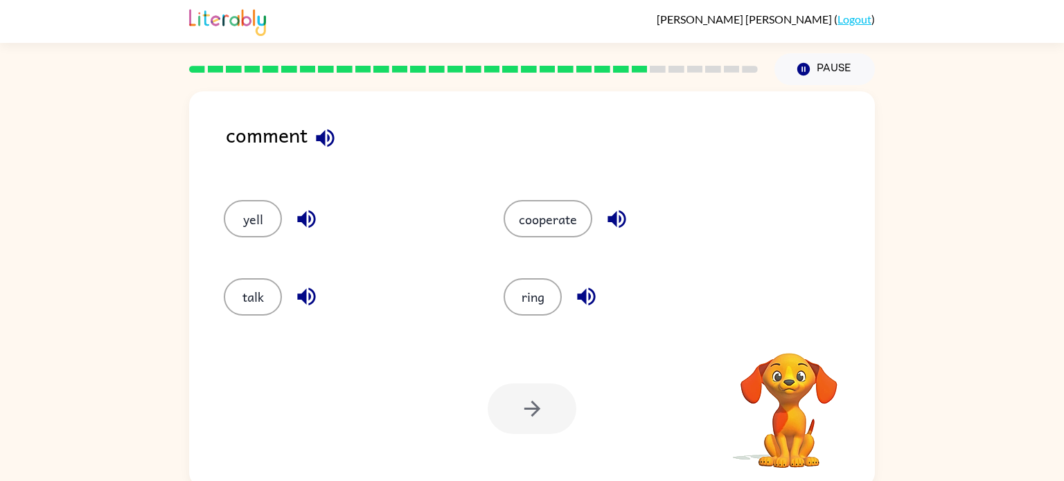
click at [505, 403] on div at bounding box center [532, 409] width 89 height 51
click at [535, 297] on button "ring" at bounding box center [533, 296] width 58 height 37
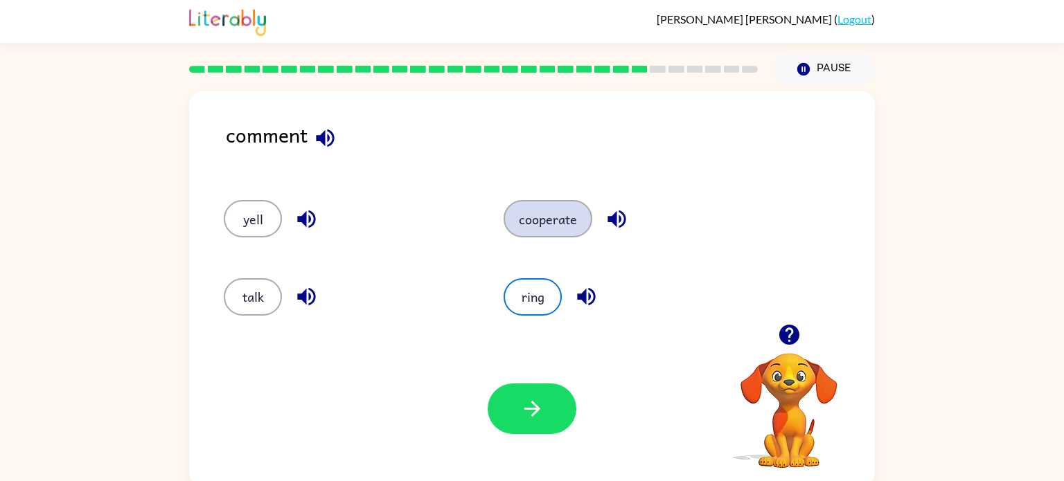
click at [549, 214] on button "cooperate" at bounding box center [548, 218] width 89 height 37
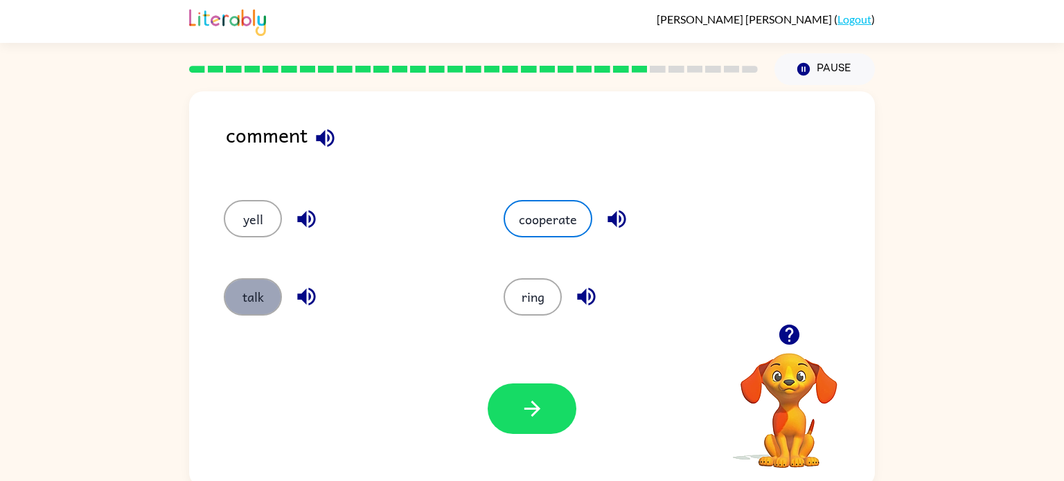
click at [263, 292] on button "talk" at bounding box center [253, 296] width 58 height 37
click at [540, 211] on button "cooperate" at bounding box center [548, 218] width 89 height 37
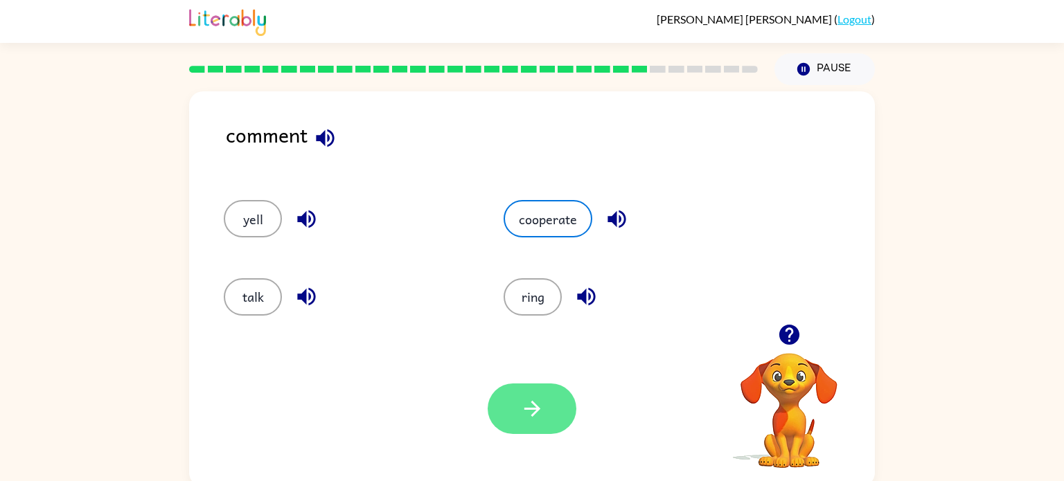
click at [516, 423] on button "button" at bounding box center [532, 409] width 89 height 51
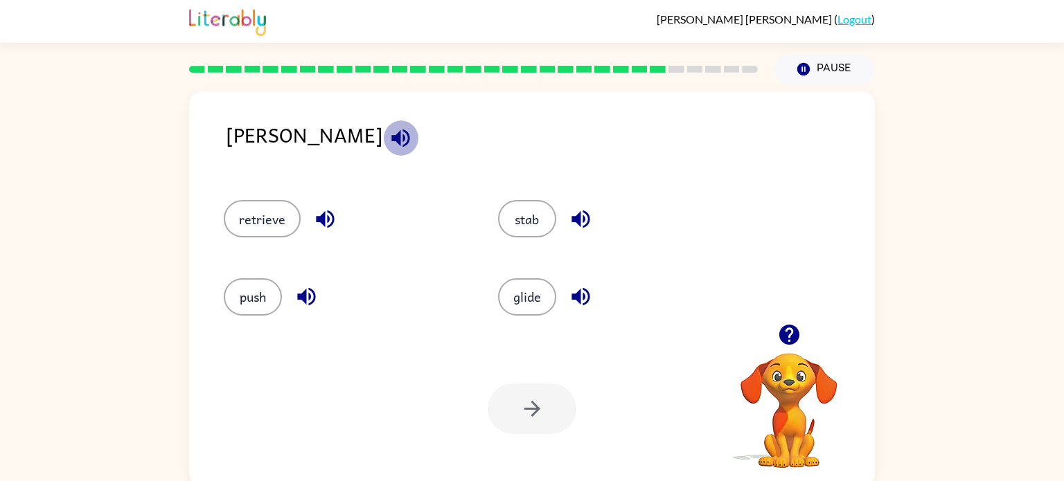
click at [389, 129] on icon "button" at bounding box center [401, 138] width 24 height 24
click at [659, 68] on rect at bounding box center [658, 69] width 16 height 7
click at [613, 68] on icon at bounding box center [621, 69] width 16 height 7
click at [798, 73] on icon "Pause" at bounding box center [803, 69] width 15 height 15
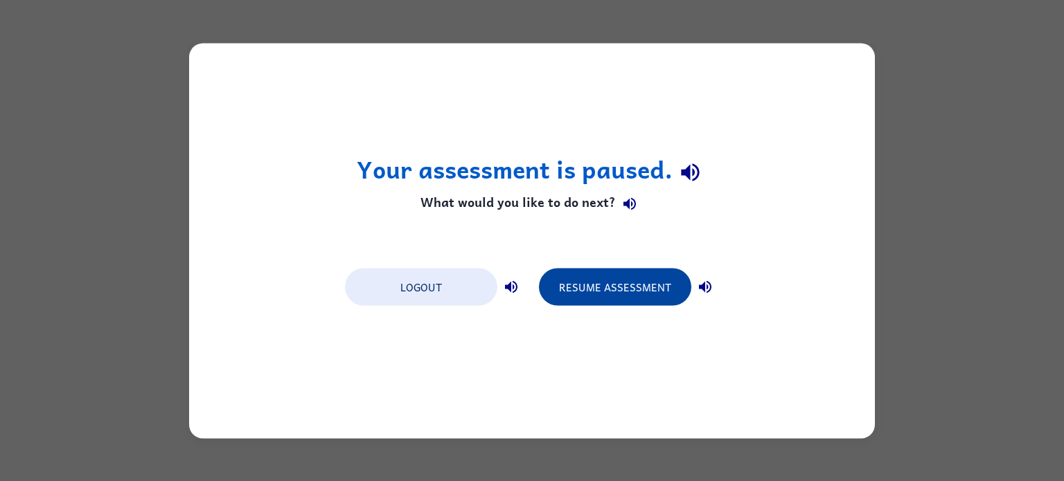
click at [639, 286] on button "Resume Assessment" at bounding box center [615, 286] width 152 height 37
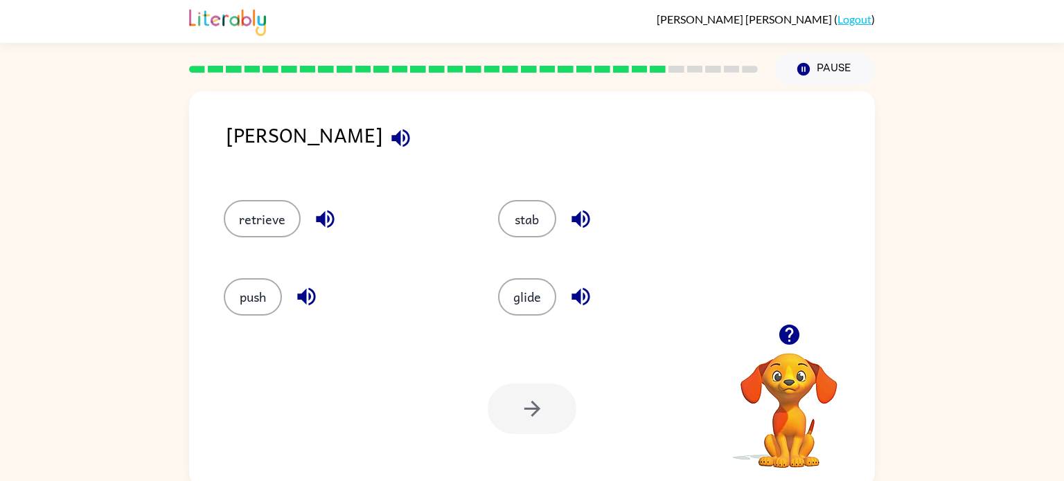
click at [322, 177] on div "retrieve" at bounding box center [334, 213] width 274 height 78
click at [391, 132] on icon "button" at bounding box center [400, 138] width 18 height 18
click at [325, 207] on icon "button" at bounding box center [325, 219] width 24 height 24
click at [297, 289] on icon "button" at bounding box center [306, 297] width 24 height 24
click at [297, 288] on icon "button" at bounding box center [306, 297] width 24 height 24
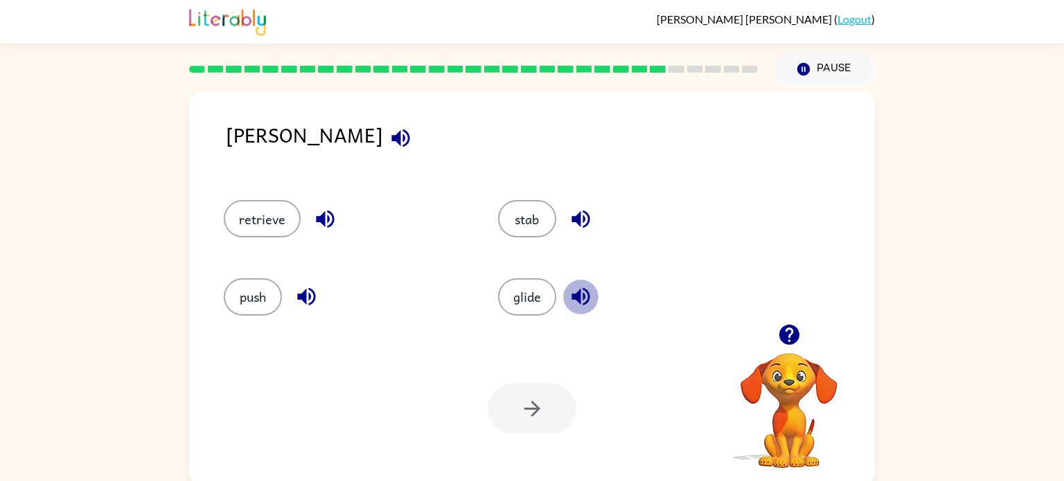
click at [569, 296] on icon "button" at bounding box center [581, 297] width 24 height 24
click at [572, 204] on button "button" at bounding box center [580, 219] width 35 height 35
click at [551, 211] on button "stab" at bounding box center [527, 218] width 58 height 37
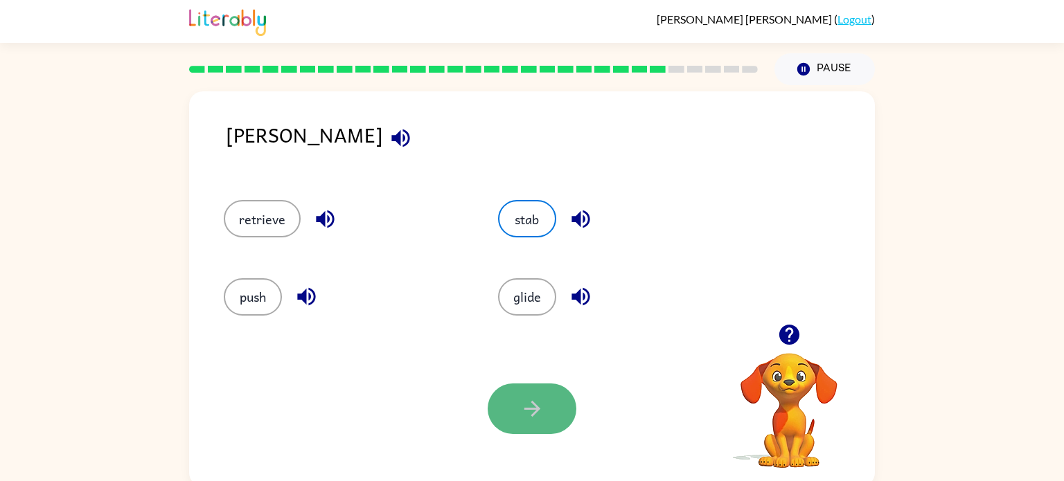
click at [532, 391] on button "button" at bounding box center [532, 409] width 89 height 51
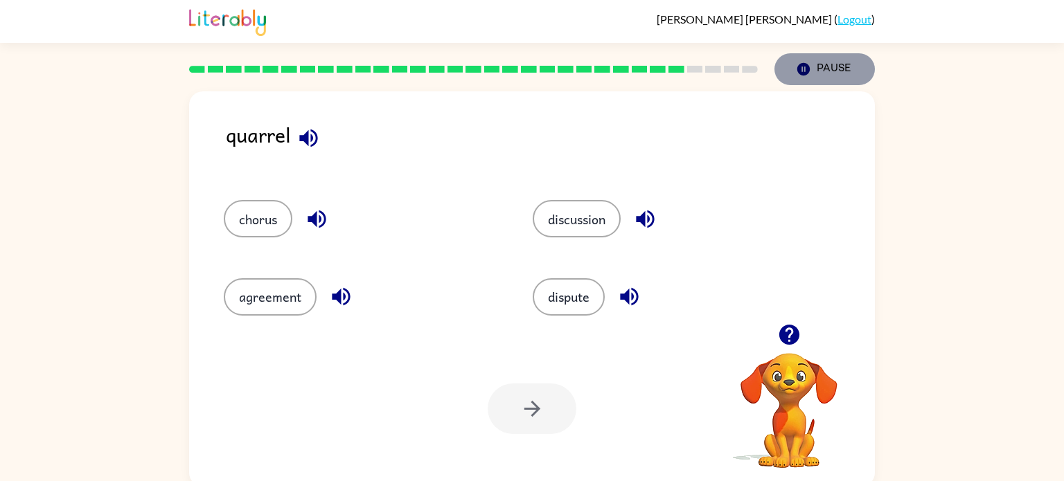
click at [819, 73] on button "Pause Pause" at bounding box center [824, 69] width 100 height 32
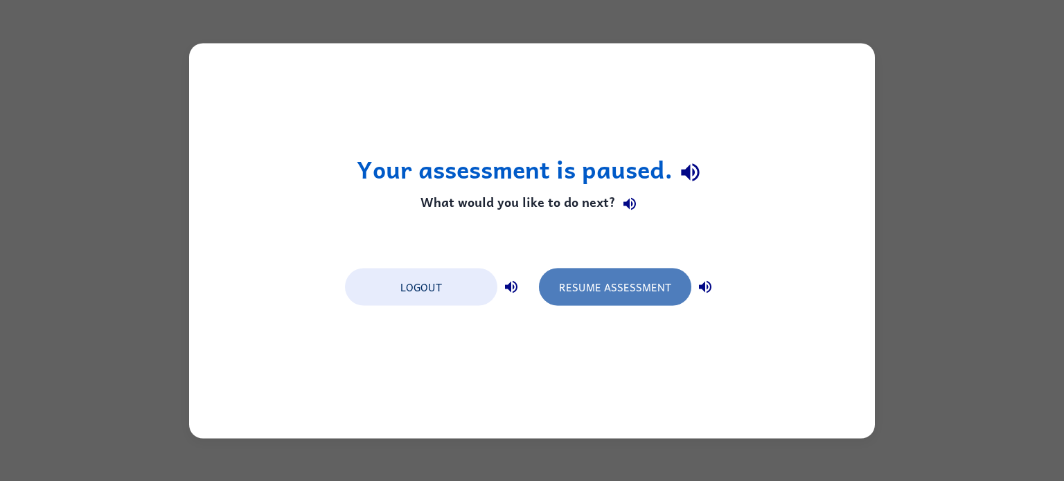
click at [663, 279] on button "Resume Assessment" at bounding box center [615, 286] width 152 height 37
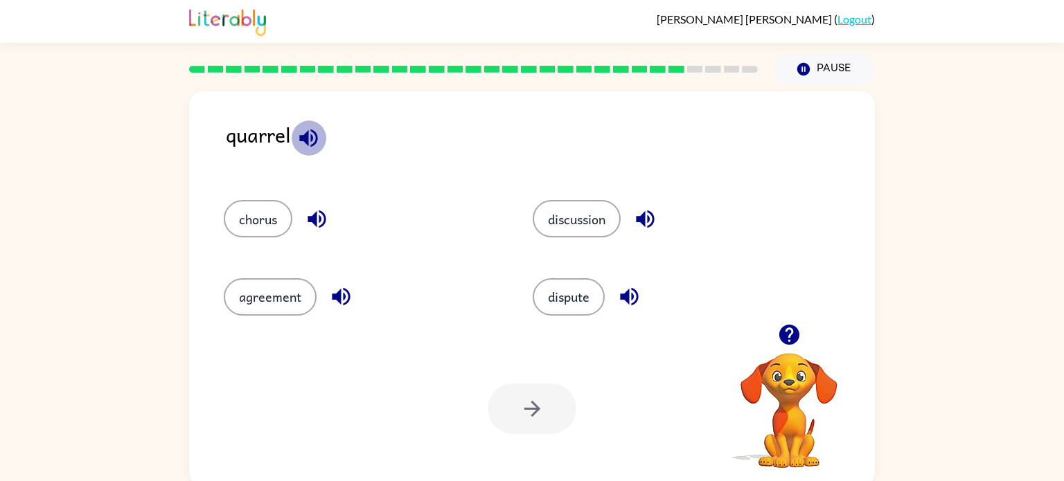
click at [310, 131] on icon "button" at bounding box center [308, 138] width 24 height 24
click at [309, 215] on icon "button" at bounding box center [317, 219] width 24 height 24
click at [332, 290] on icon "button" at bounding box center [341, 297] width 24 height 24
click at [637, 217] on icon "button" at bounding box center [645, 219] width 24 height 24
click at [628, 291] on icon "button" at bounding box center [629, 297] width 24 height 24
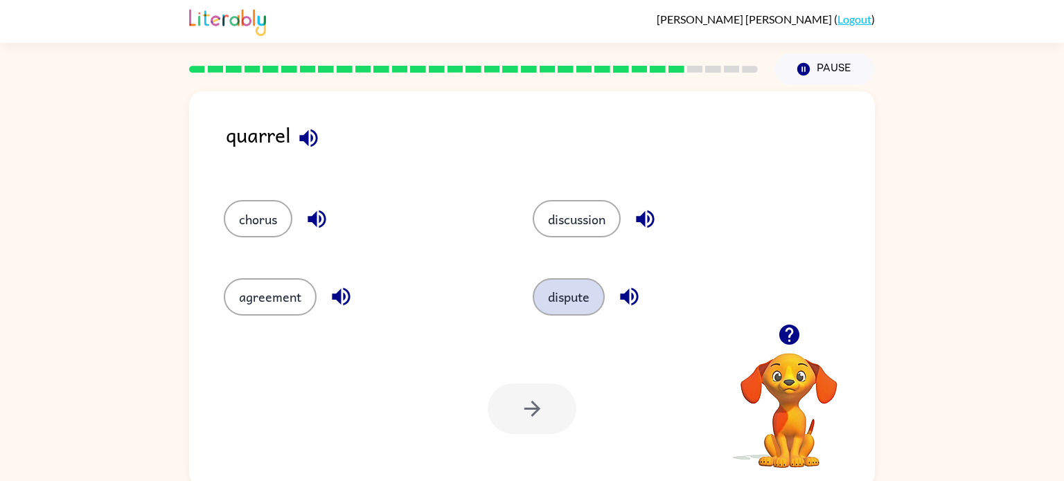
click at [572, 298] on button "dispute" at bounding box center [569, 296] width 72 height 37
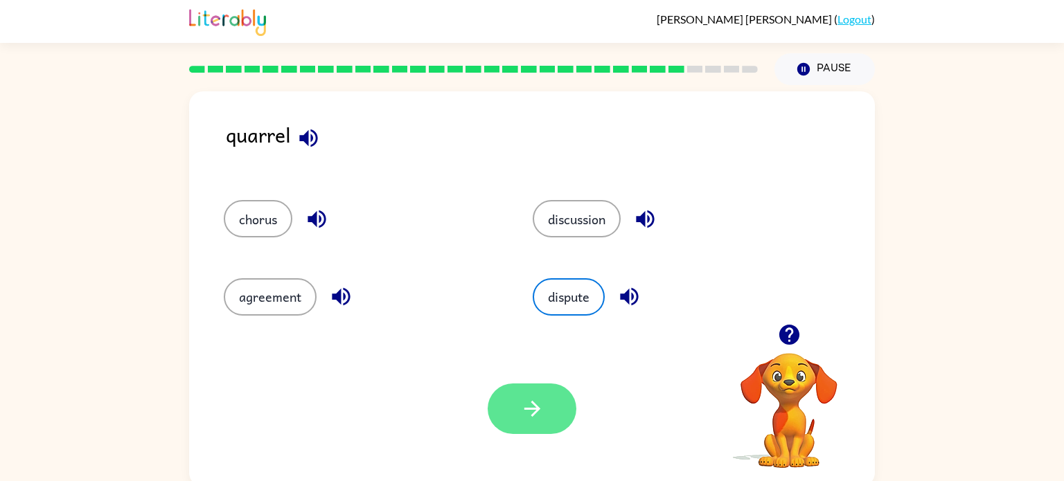
click at [524, 425] on button "button" at bounding box center [532, 409] width 89 height 51
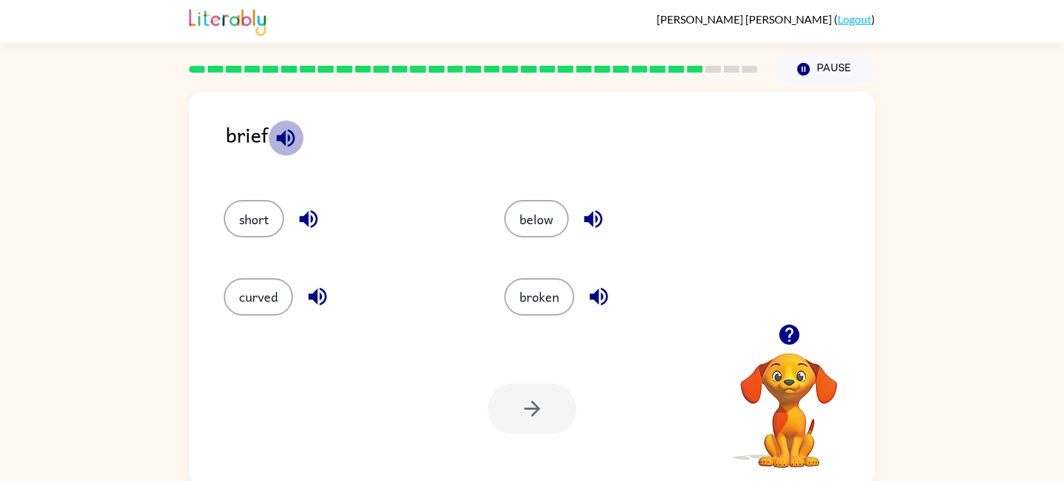
click at [284, 141] on icon "button" at bounding box center [285, 138] width 18 height 18
click at [284, 142] on icon "button" at bounding box center [285, 138] width 18 height 18
click at [309, 205] on button "button" at bounding box center [308, 219] width 35 height 35
click at [312, 290] on icon "button" at bounding box center [317, 297] width 24 height 24
click at [587, 291] on icon "button" at bounding box center [599, 297] width 24 height 24
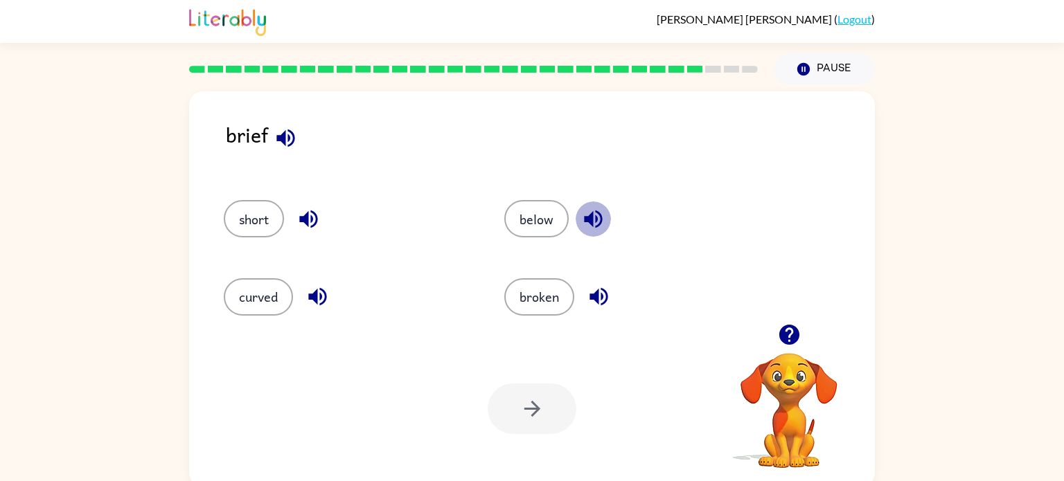
click at [581, 222] on icon "button" at bounding box center [593, 219] width 24 height 24
click at [272, 215] on button "short" at bounding box center [254, 218] width 60 height 37
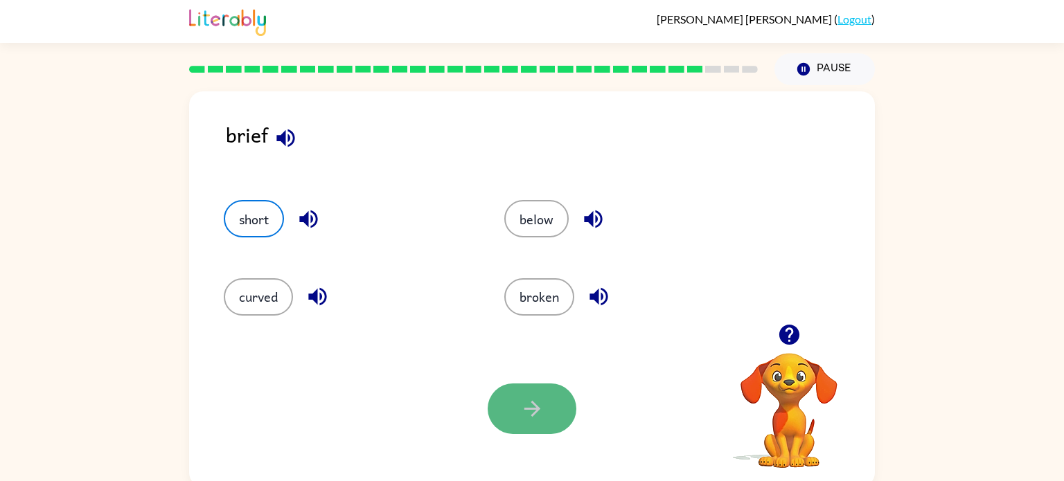
click at [517, 412] on button "button" at bounding box center [532, 409] width 89 height 51
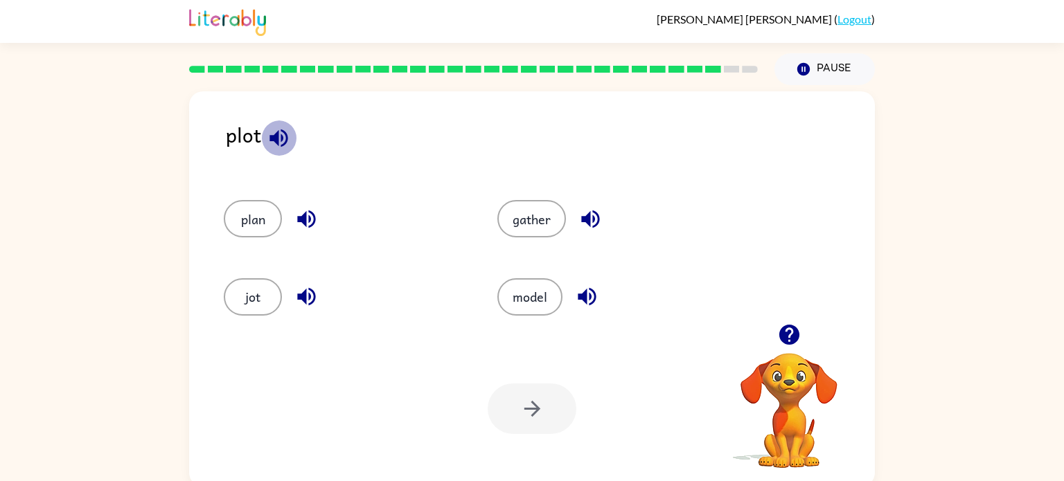
click at [277, 134] on icon "button" at bounding box center [278, 138] width 18 height 18
click at [265, 220] on button "plan" at bounding box center [253, 218] width 58 height 37
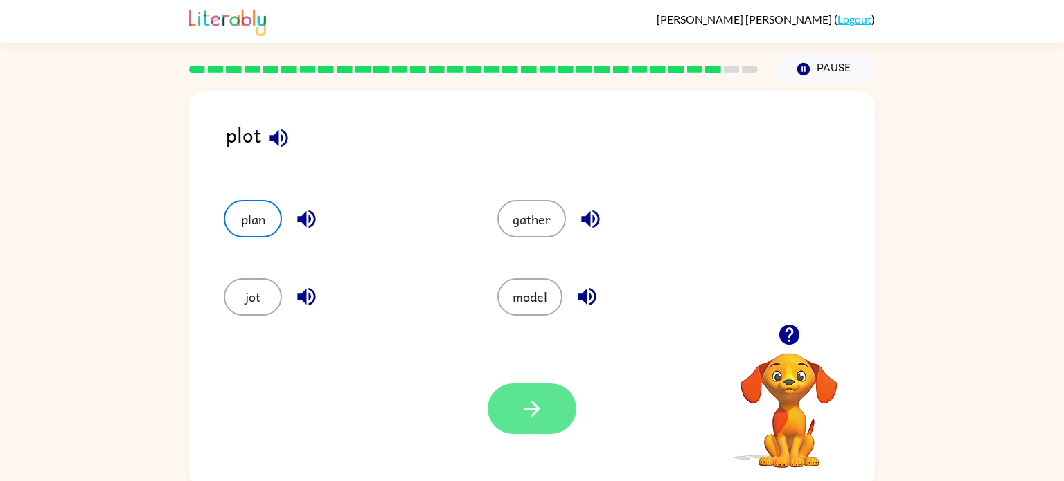
click at [510, 429] on button "button" at bounding box center [532, 409] width 89 height 51
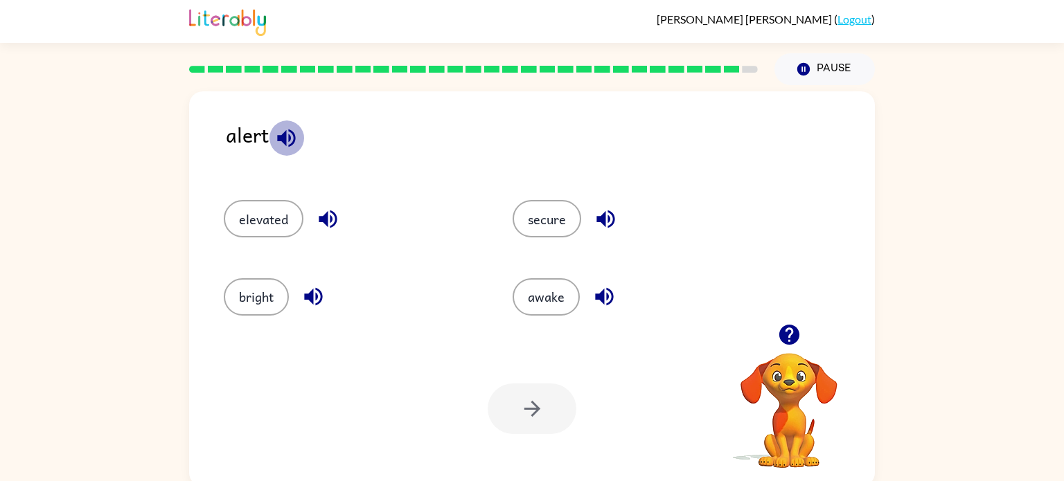
click at [288, 149] on icon "button" at bounding box center [286, 138] width 24 height 24
click at [529, 303] on button "awake" at bounding box center [546, 296] width 67 height 37
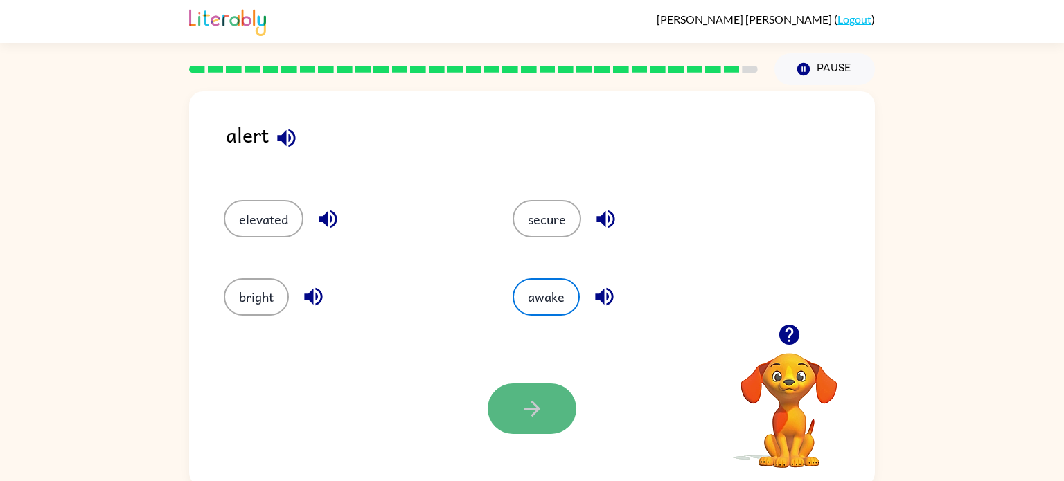
click at [517, 409] on button "button" at bounding box center [532, 409] width 89 height 51
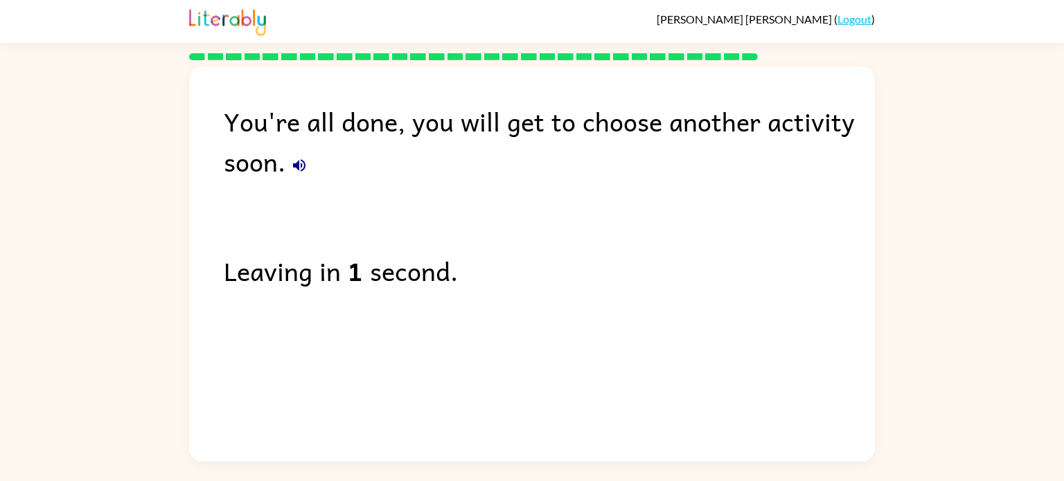
click at [295, 145] on div "You're all done, you will get to choose another activity soon." at bounding box center [549, 141] width 651 height 80
click at [298, 161] on icon "button" at bounding box center [299, 165] width 12 height 12
